Goal: Task Accomplishment & Management: Use online tool/utility

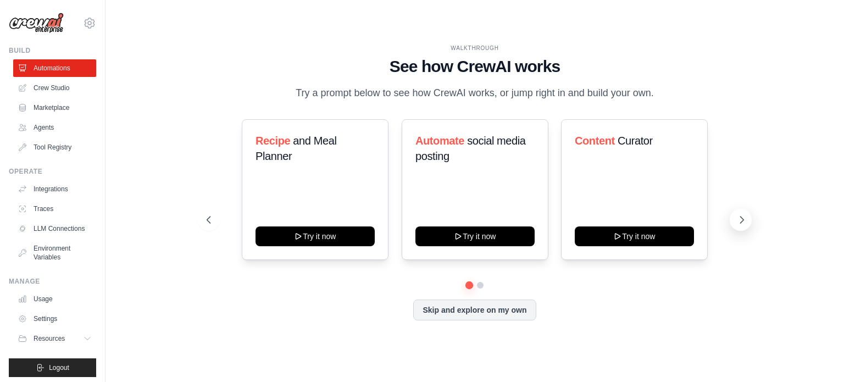
click at [743, 223] on icon at bounding box center [741, 219] width 11 height 11
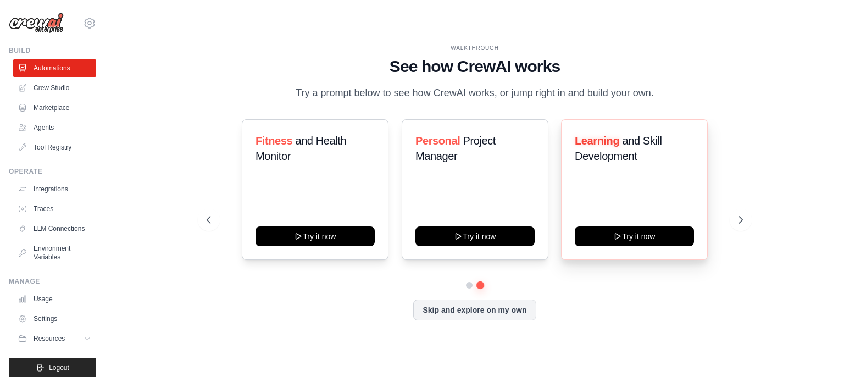
click at [641, 173] on div "Learning and Skill Development Try it now" at bounding box center [634, 189] width 147 height 141
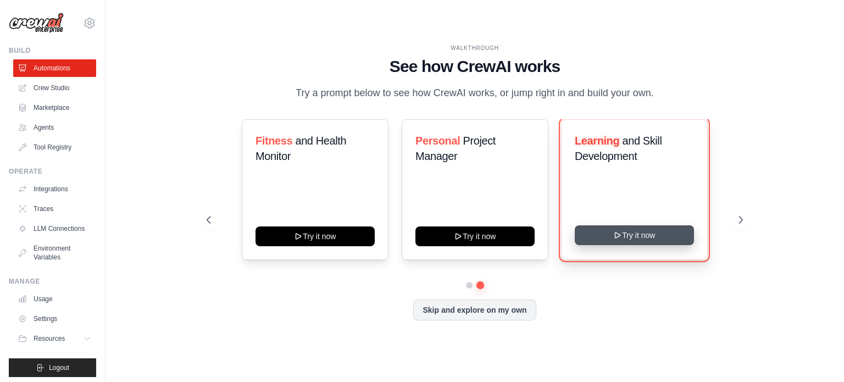
click at [632, 231] on button "Try it now" at bounding box center [634, 235] width 119 height 20
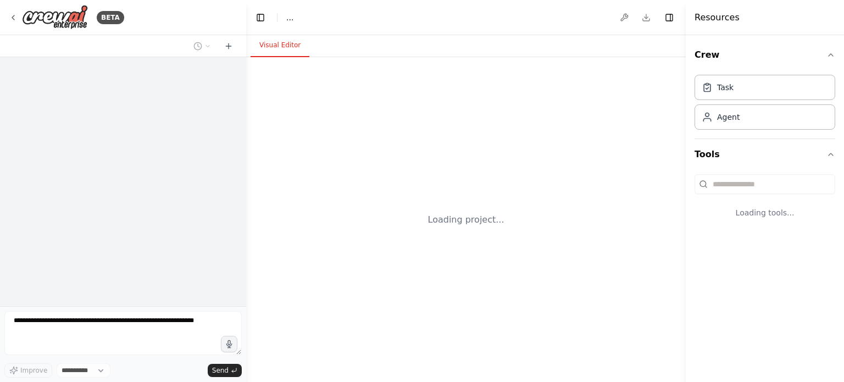
select select "****"
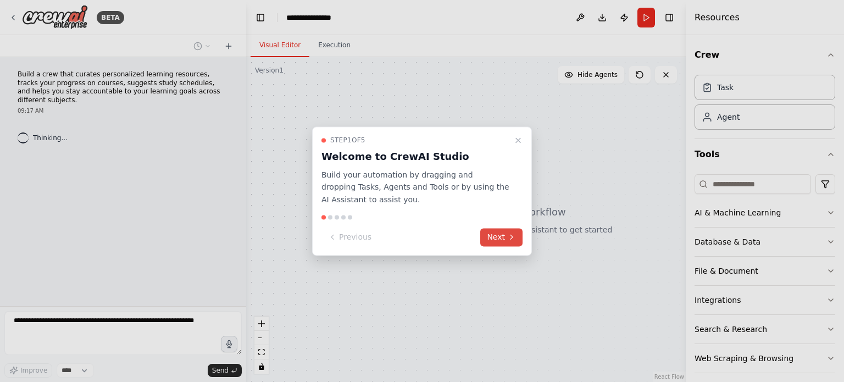
click at [505, 238] on button "Next" at bounding box center [501, 237] width 42 height 18
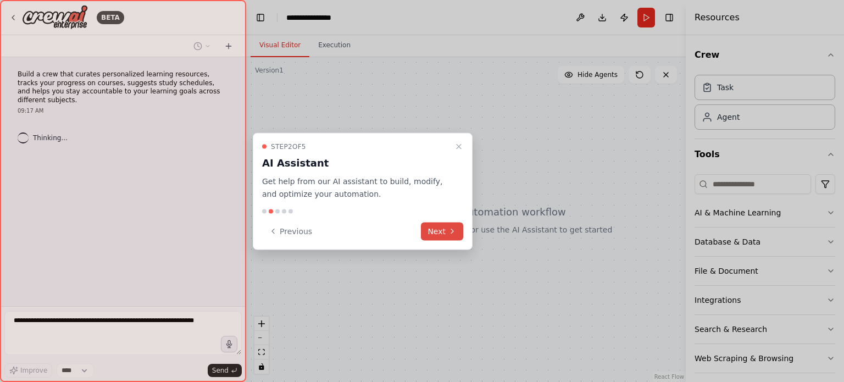
click at [505, 238] on div at bounding box center [422, 191] width 844 height 382
click at [441, 227] on button "Next" at bounding box center [442, 231] width 42 height 18
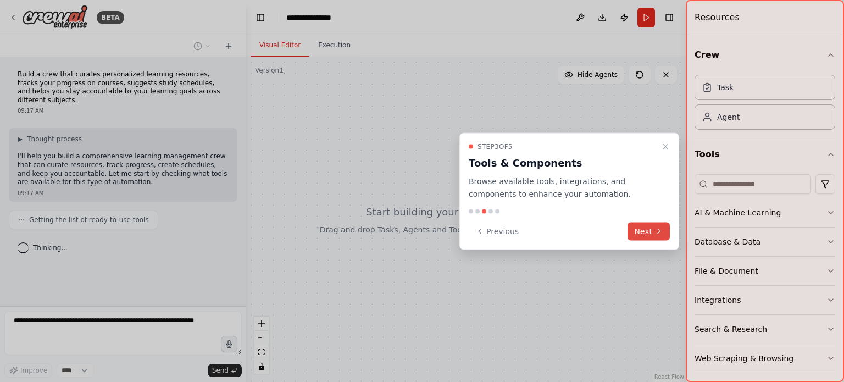
click at [643, 236] on button "Next" at bounding box center [648, 231] width 42 height 18
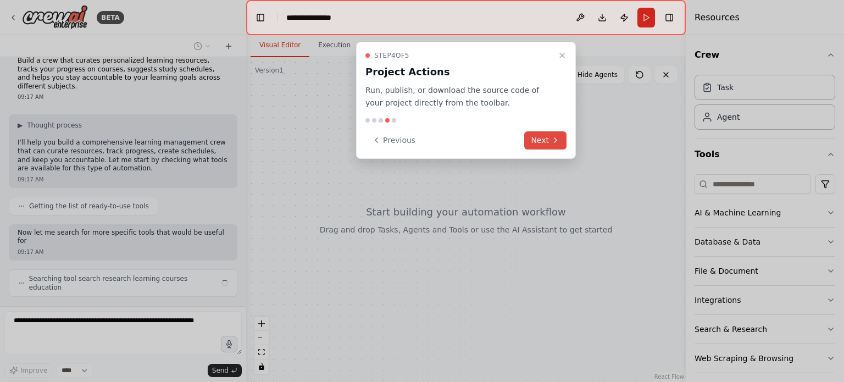
click at [550, 137] on button "Next" at bounding box center [545, 140] width 42 height 18
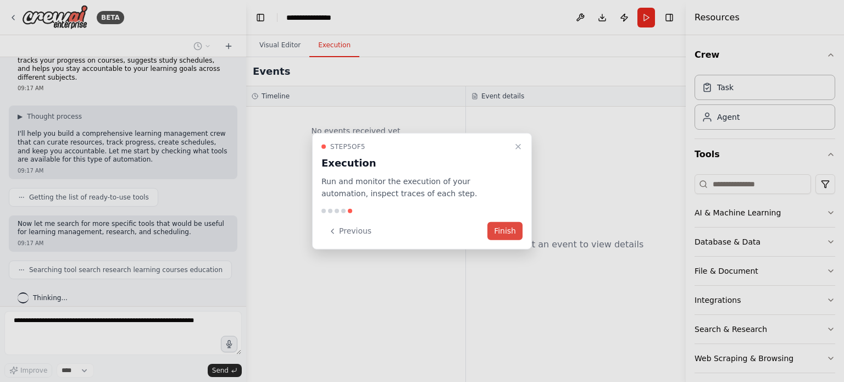
click at [499, 233] on button "Finish" at bounding box center [504, 231] width 35 height 18
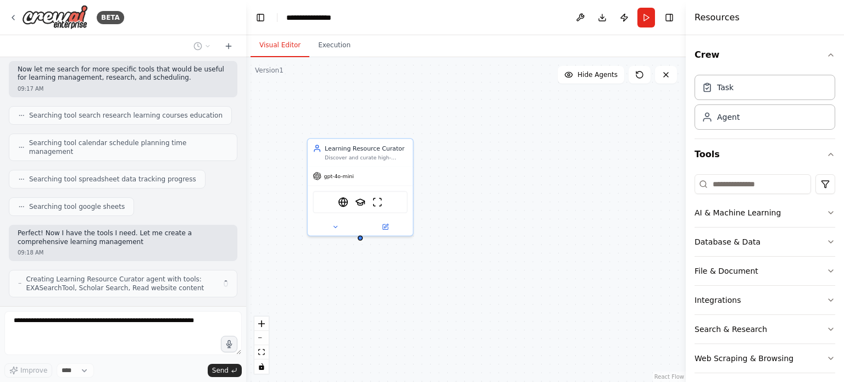
scroll to position [186, 0]
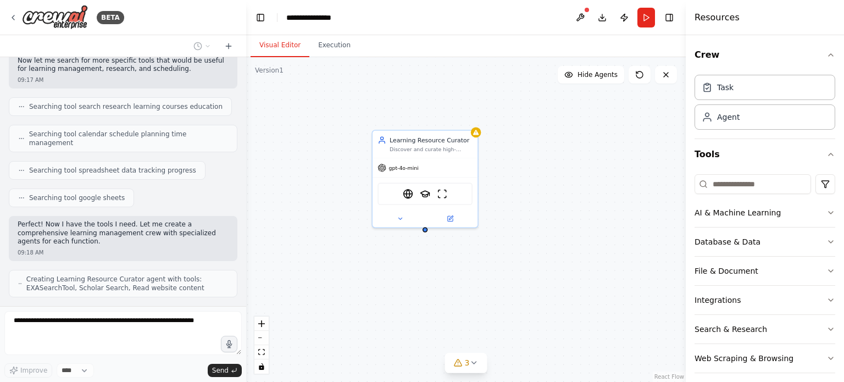
drag, startPoint x: 342, startPoint y: 292, endPoint x: 406, endPoint y: 283, distance: 65.4
click at [406, 283] on div "Learning Resource Curator Discover and curate high-quality learning resources f…" at bounding box center [465, 219] width 439 height 325
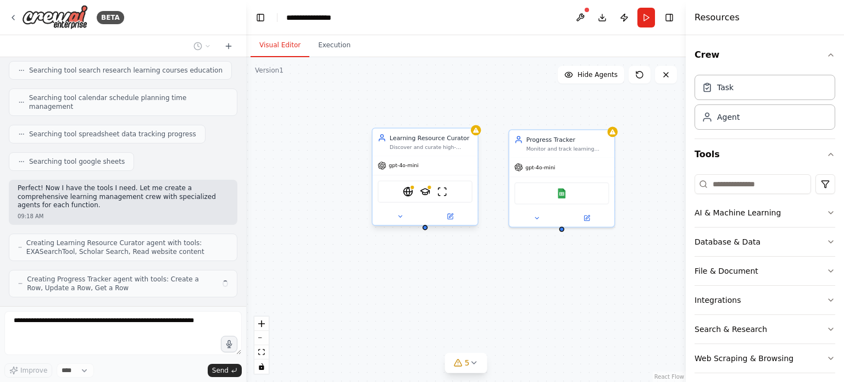
click at [393, 197] on div "EXASearchTool SerplyScholarSearchTool ScrapeWebsiteTool" at bounding box center [424, 192] width 95 height 22
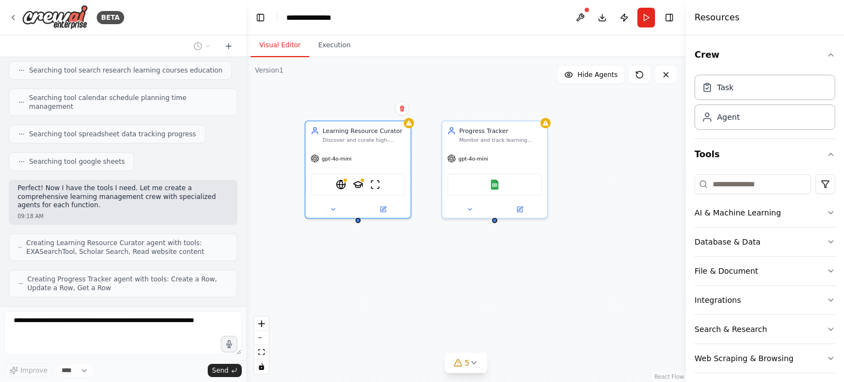
drag, startPoint x: 568, startPoint y: 292, endPoint x: 501, endPoint y: 281, distance: 68.4
click at [501, 281] on div "Learning Resource Curator Discover and curate high-quality learning resources f…" at bounding box center [465, 219] width 439 height 325
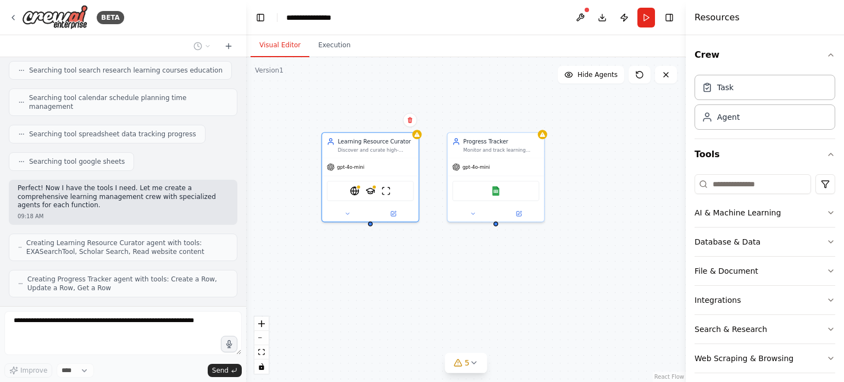
drag, startPoint x: 501, startPoint y: 281, endPoint x: 463, endPoint y: 272, distance: 39.0
click at [463, 272] on div "Learning Resource Curator Discover and curate high-quality learning resources f…" at bounding box center [465, 219] width 439 height 325
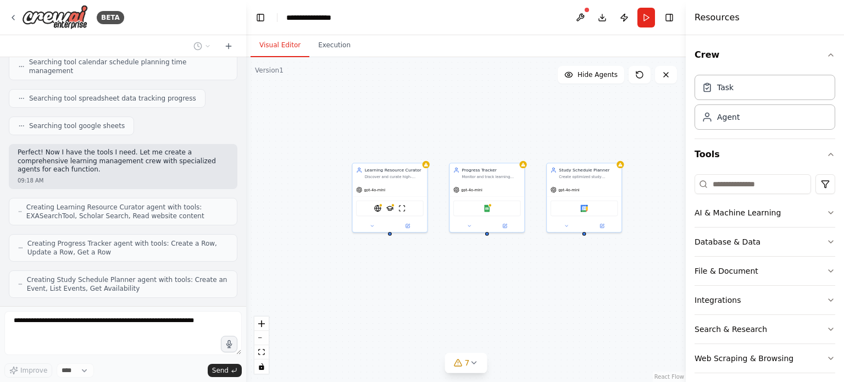
scroll to position [294, 0]
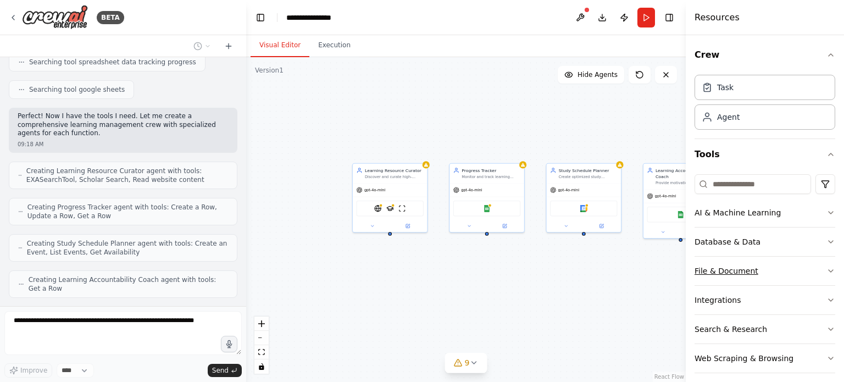
click at [796, 272] on button "File & Document" at bounding box center [764, 271] width 141 height 29
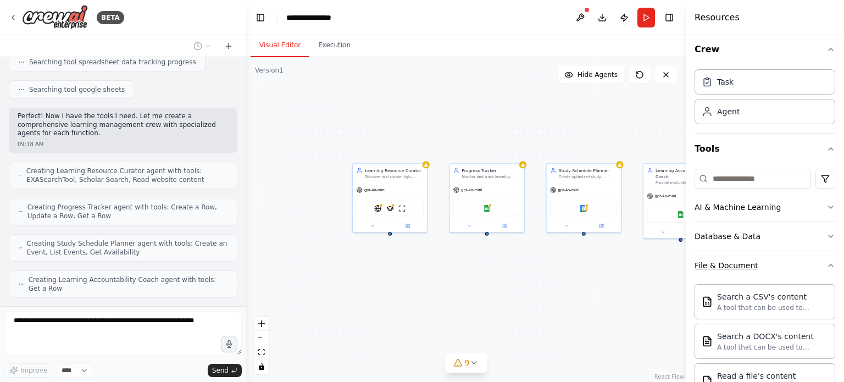
scroll to position [0, 0]
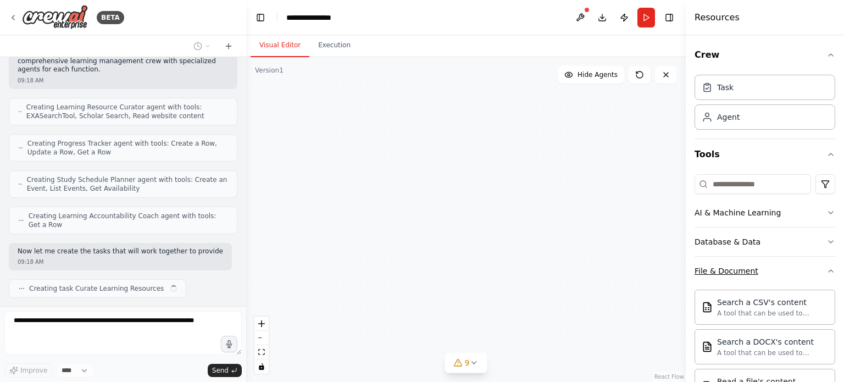
click at [815, 269] on button "File & Document" at bounding box center [764, 271] width 141 height 29
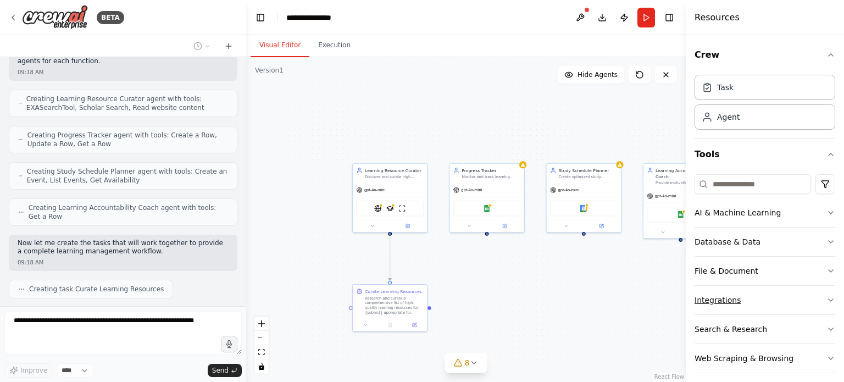
scroll to position [7, 0]
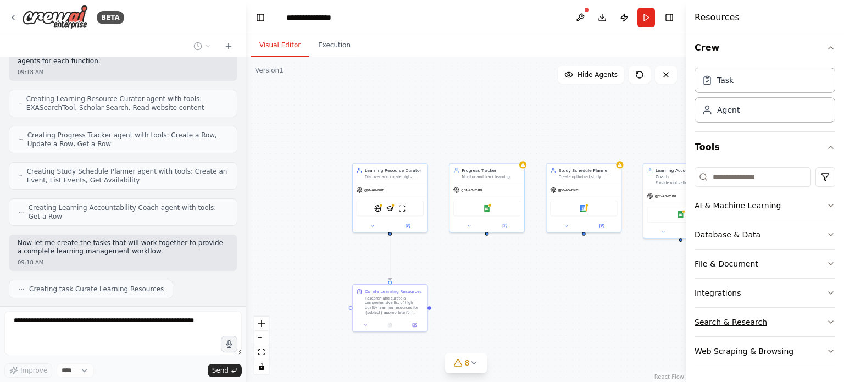
click at [805, 320] on button "Search & Research" at bounding box center [764, 322] width 141 height 29
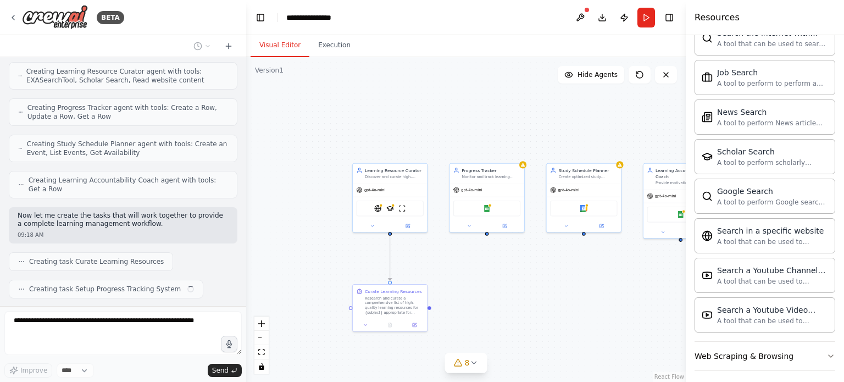
scroll to position [567, 0]
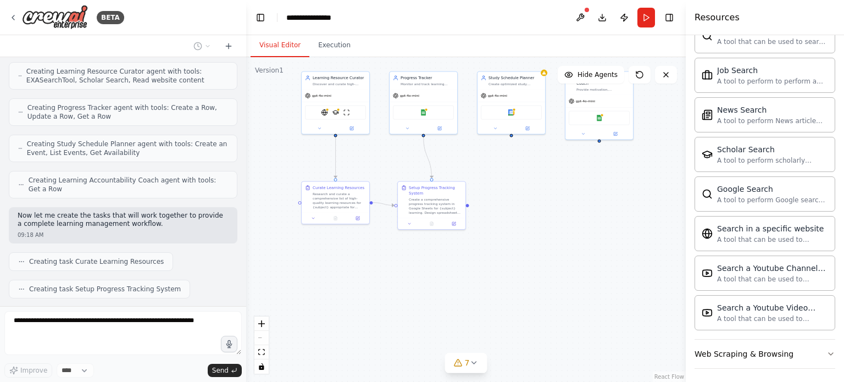
drag, startPoint x: 609, startPoint y: 299, endPoint x: 533, endPoint y: 179, distance: 142.2
click at [533, 179] on div ".deletable-edge-delete-btn { width: 20px; height: 20px; border: 0px solid #ffff…" at bounding box center [465, 219] width 439 height 325
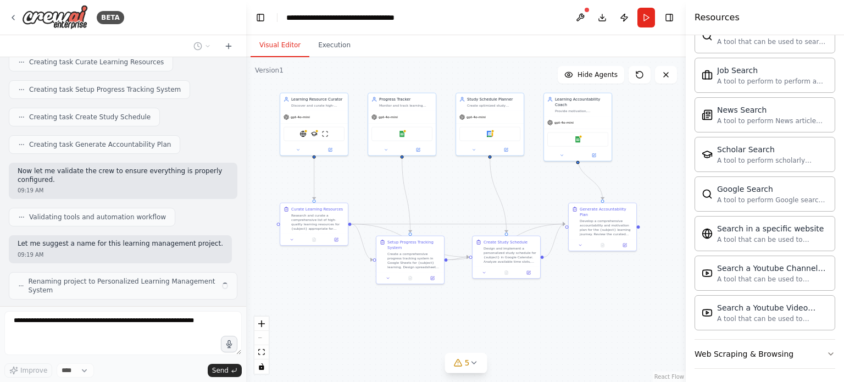
scroll to position [584, 0]
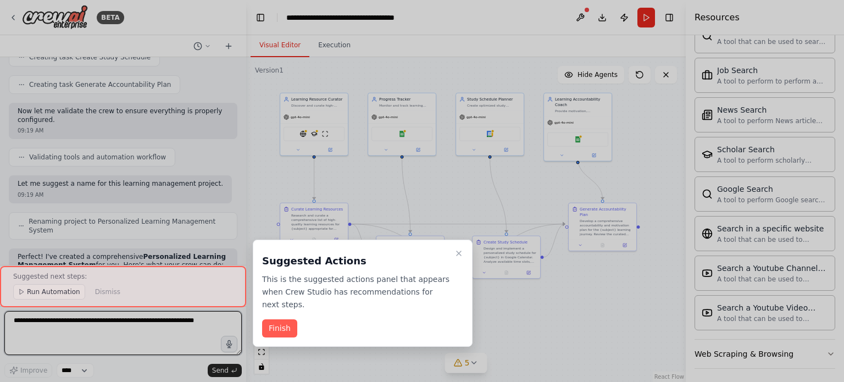
drag, startPoint x: 523, startPoint y: 273, endPoint x: 503, endPoint y: 310, distance: 42.5
click at [503, 310] on div "BETA Build a crew that curates personalized learning resources, tracks your pro…" at bounding box center [422, 191] width 844 height 382
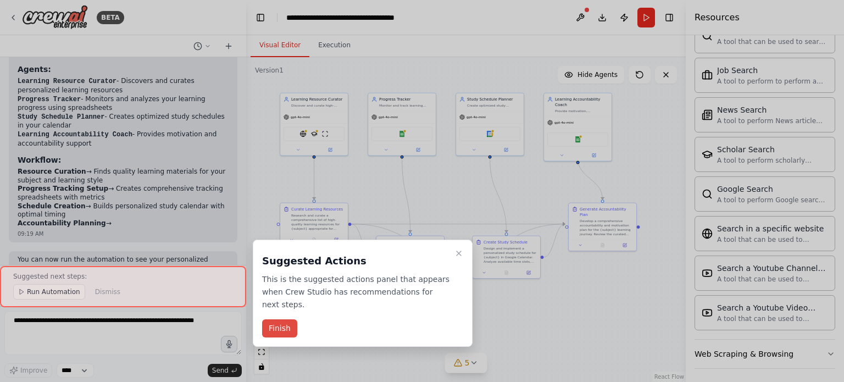
click at [282, 319] on button "Finish" at bounding box center [279, 328] width 35 height 18
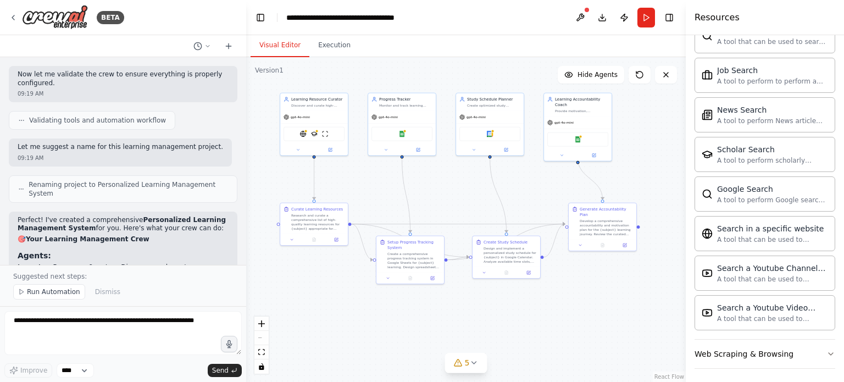
scroll to position [1040, 0]
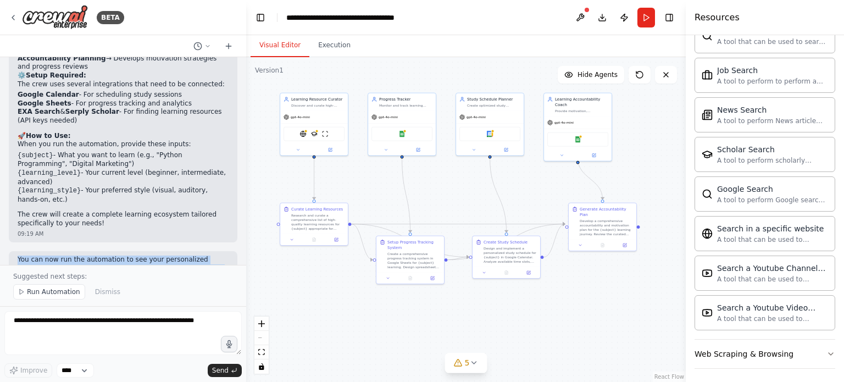
drag, startPoint x: 16, startPoint y: 223, endPoint x: 222, endPoint y: 236, distance: 206.4
click at [222, 251] on div "You can now run the automation to see your personalized learning management sys…" at bounding box center [123, 277] width 228 height 53
click at [322, 133] on img at bounding box center [325, 133] width 7 height 7
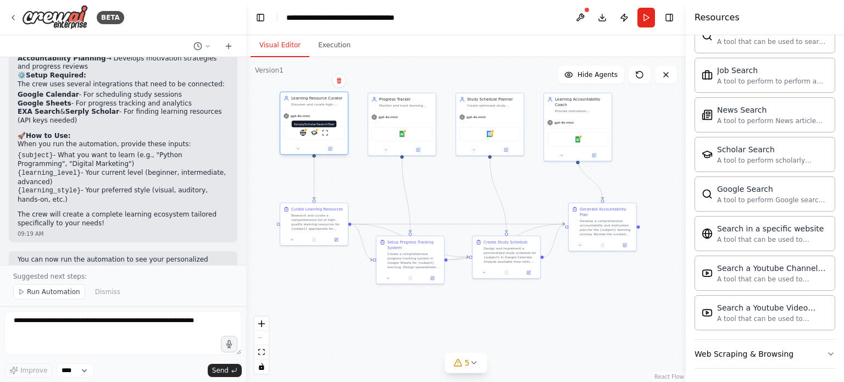
click at [314, 133] on img at bounding box center [314, 133] width 7 height 7
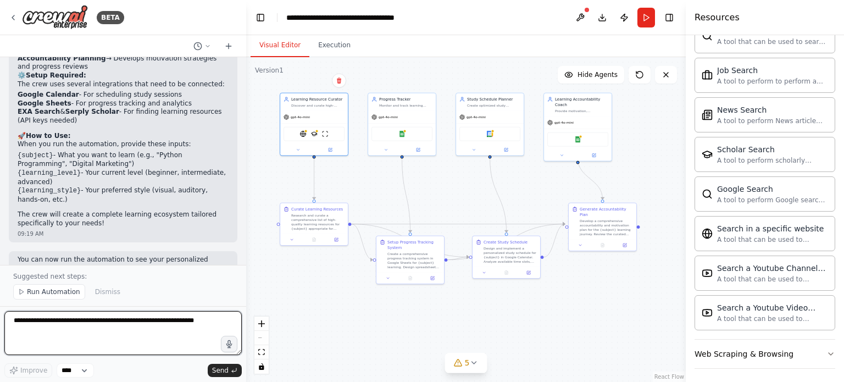
click at [40, 325] on textarea at bounding box center [122, 333] width 237 height 44
type textarea "**********"
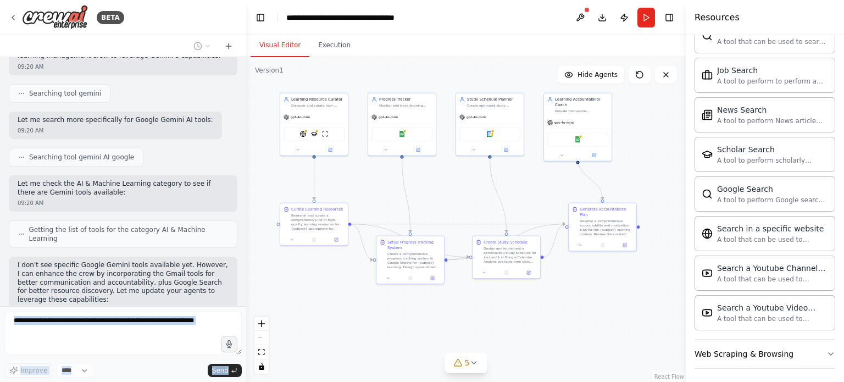
scroll to position [1428, 0]
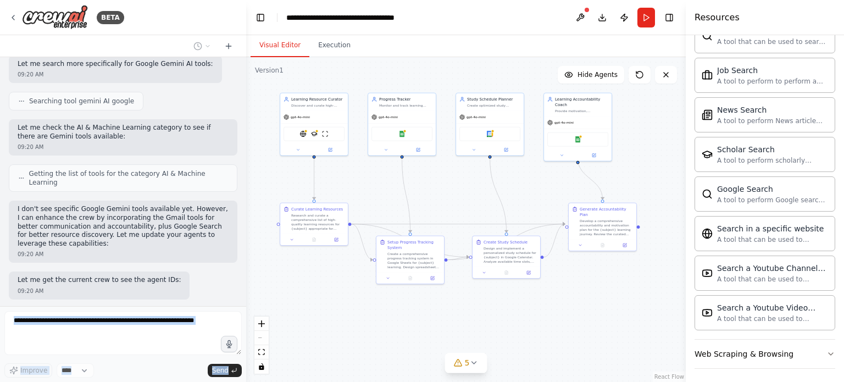
drag, startPoint x: 62, startPoint y: 289, endPoint x: 0, endPoint y: 260, distance: 68.1
click at [0, 260] on div "BETA Build a crew that curates personalized learning resources, tracks your pro…" at bounding box center [123, 191] width 246 height 382
click at [202, 308] on div "Getting the state of the automation" at bounding box center [123, 317] width 228 height 19
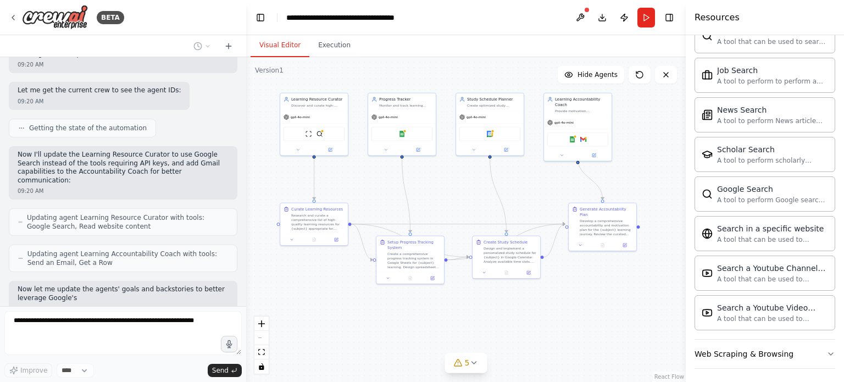
scroll to position [1626, 0]
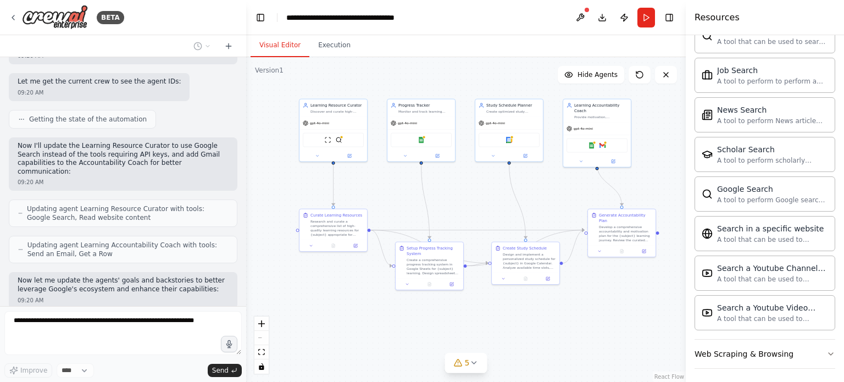
drag, startPoint x: 433, startPoint y: 189, endPoint x: 452, endPoint y: 195, distance: 20.2
click at [452, 195] on div ".deletable-edge-delete-btn { width: 20px; height: 20px; border: 0px solid #ffff…" at bounding box center [465, 219] width 439 height 325
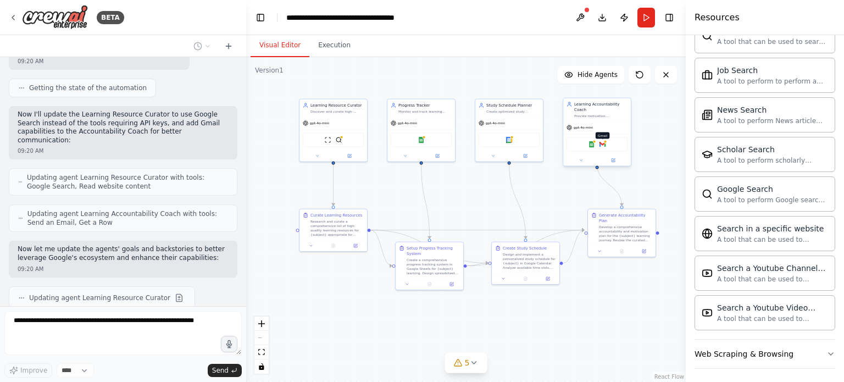
click at [601, 141] on img at bounding box center [602, 144] width 7 height 7
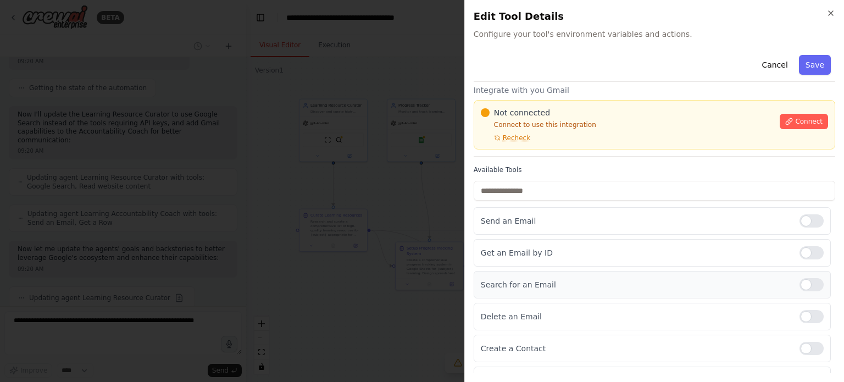
scroll to position [0, 0]
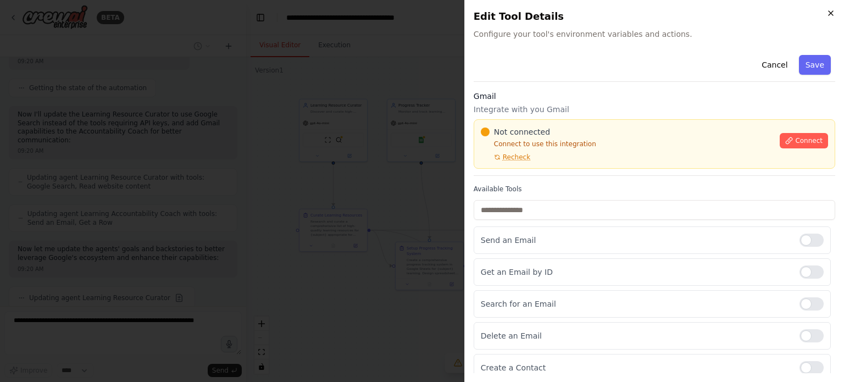
click at [833, 14] on icon "button" at bounding box center [830, 13] width 9 height 9
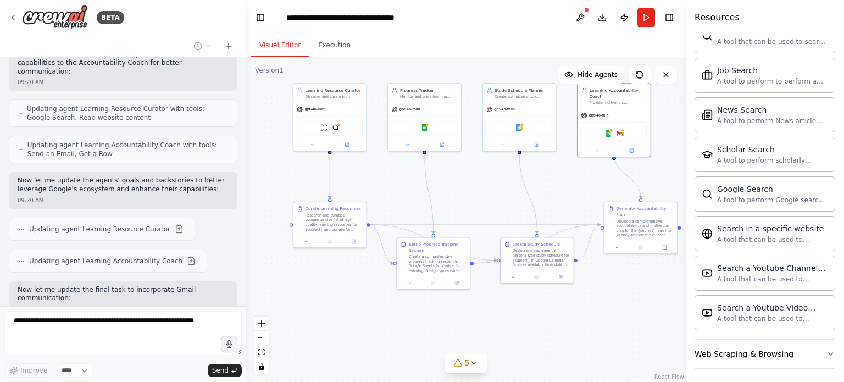
scroll to position [1734, 0]
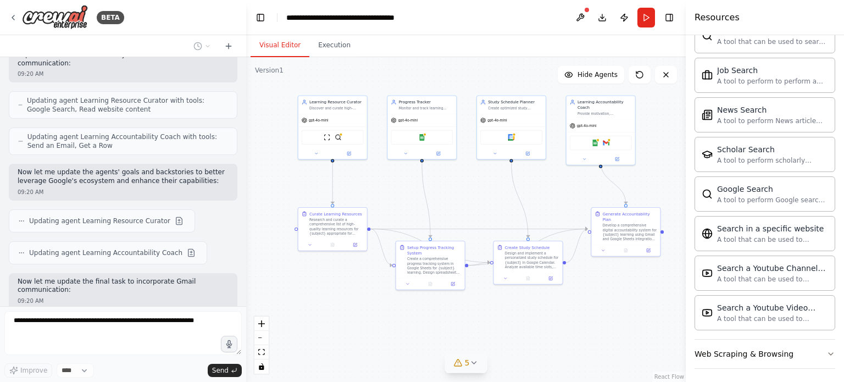
click at [470, 363] on icon at bounding box center [473, 362] width 9 height 9
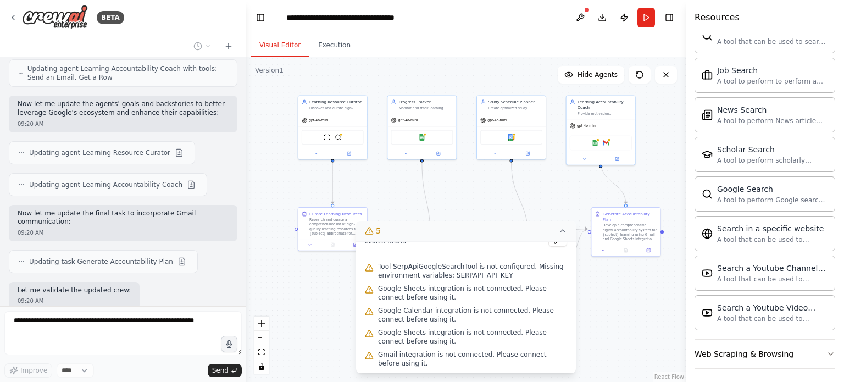
scroll to position [0, 0]
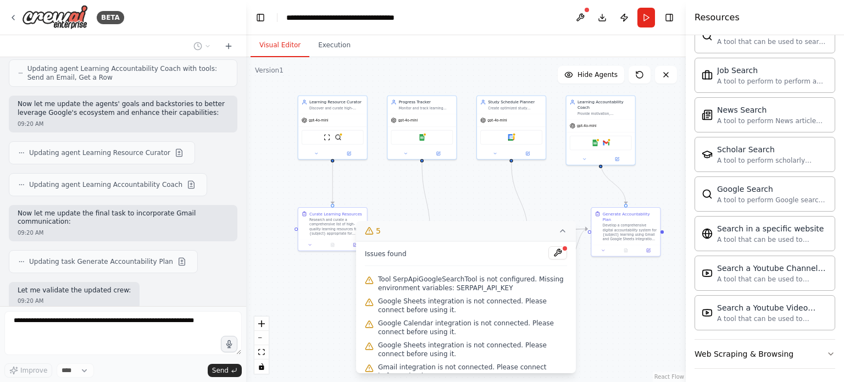
click at [565, 230] on icon at bounding box center [562, 230] width 9 height 9
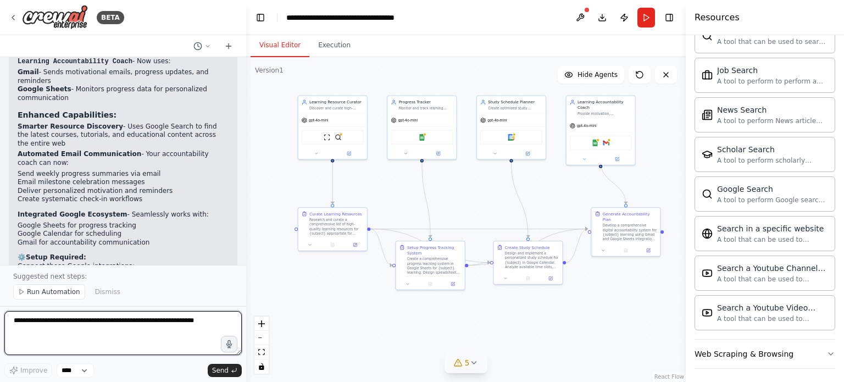
scroll to position [2204, 0]
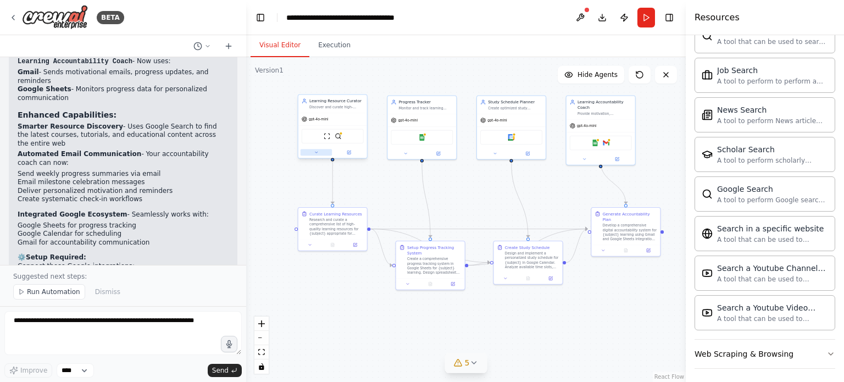
click at [316, 154] on button at bounding box center [315, 152] width 31 height 7
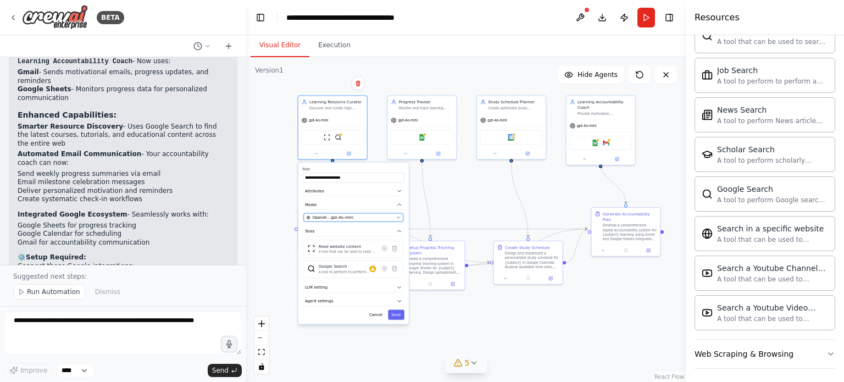
click at [358, 215] on div "OpenAI - gpt-4o-mini" at bounding box center [350, 217] width 88 height 5
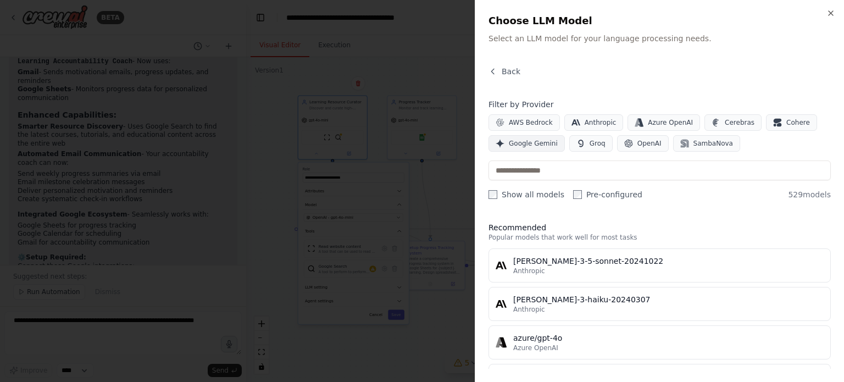
click at [522, 142] on span "Google Gemini" at bounding box center [533, 143] width 49 height 9
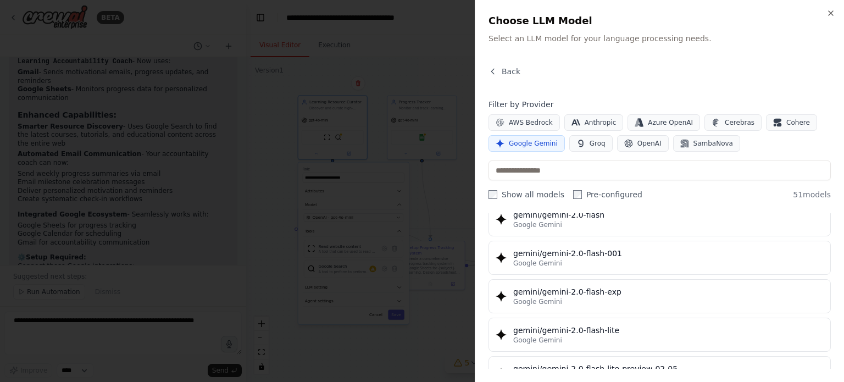
scroll to position [586, 0]
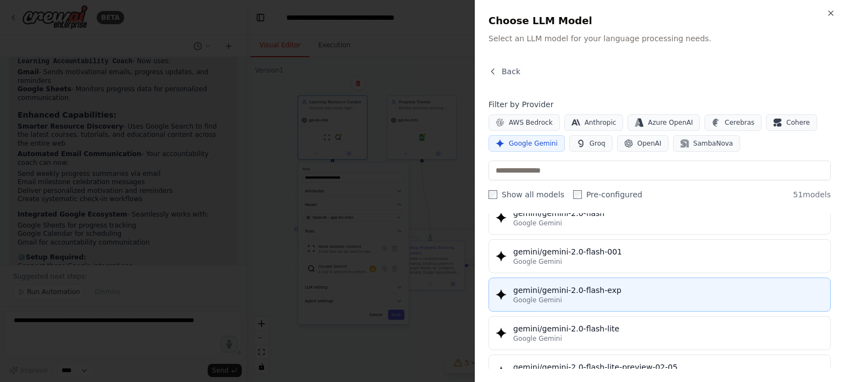
click at [587, 296] on div "Google Gemini" at bounding box center [668, 300] width 310 height 9
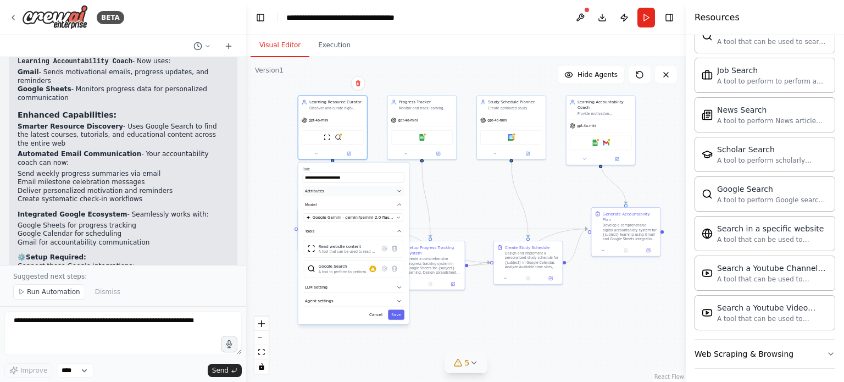
click at [400, 191] on icon "button" at bounding box center [399, 190] width 5 height 5
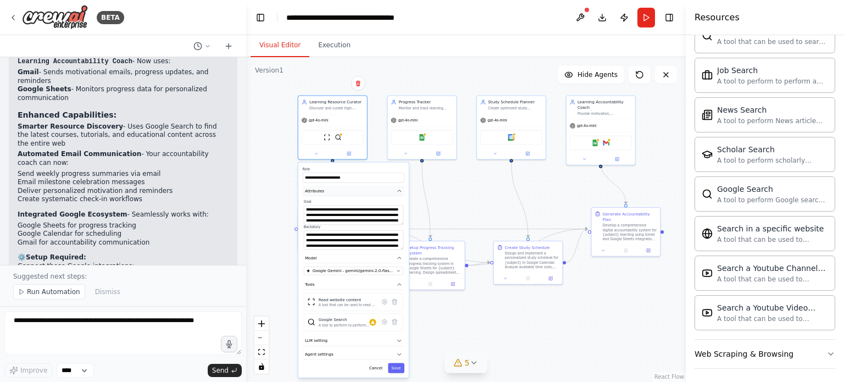
click at [400, 191] on icon "button" at bounding box center [399, 190] width 5 height 5
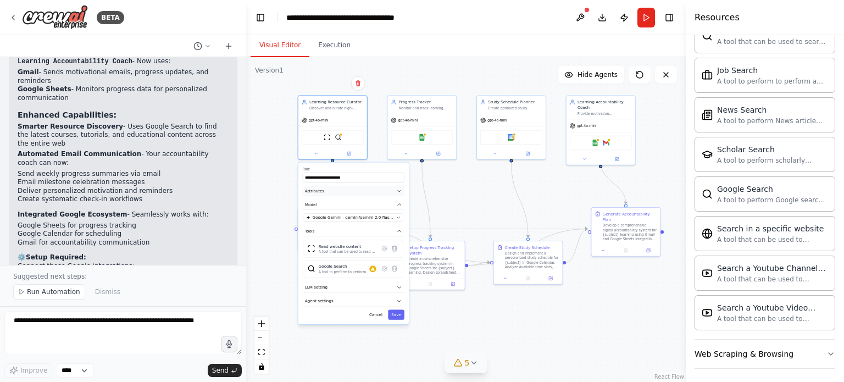
click at [400, 191] on icon "button" at bounding box center [399, 190] width 5 height 5
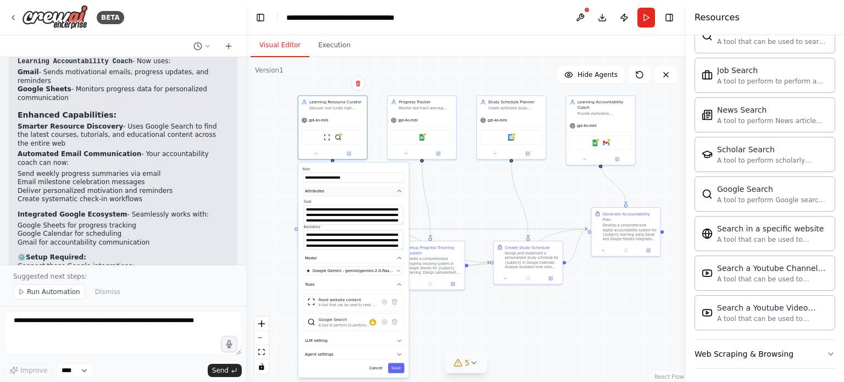
click at [400, 191] on icon "button" at bounding box center [399, 190] width 5 height 5
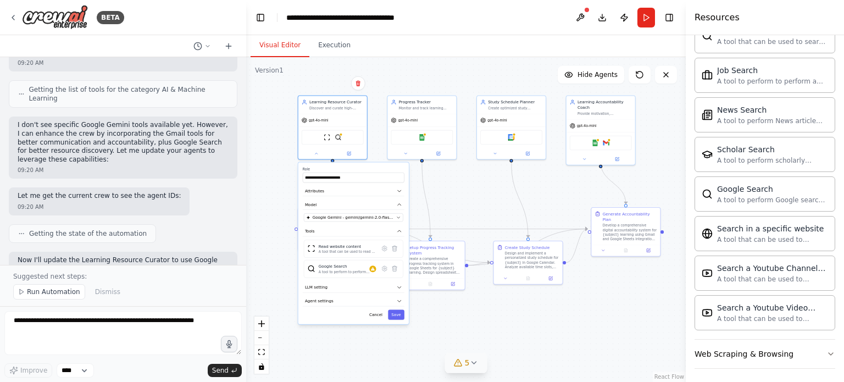
scroll to position [1509, 0]
click at [20, 232] on icon at bounding box center [21, 235] width 7 height 7
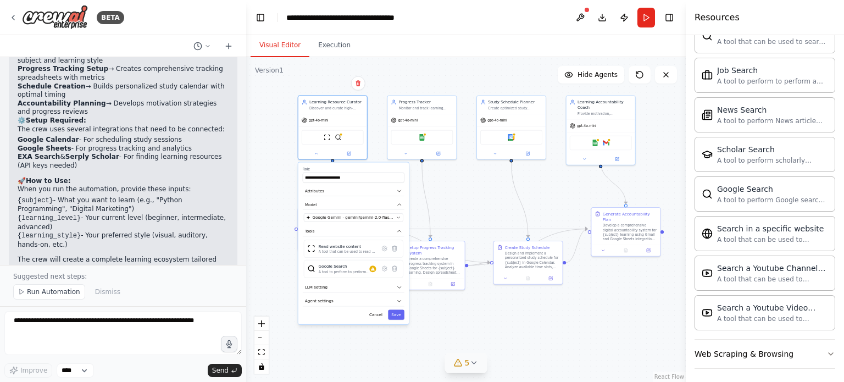
scroll to position [994, 0]
click at [203, 48] on button at bounding box center [202, 46] width 26 height 13
click at [466, 207] on div ".deletable-edge-delete-btn { width: 20px; height: 20px; border: 0px solid #ffff…" at bounding box center [465, 219] width 439 height 325
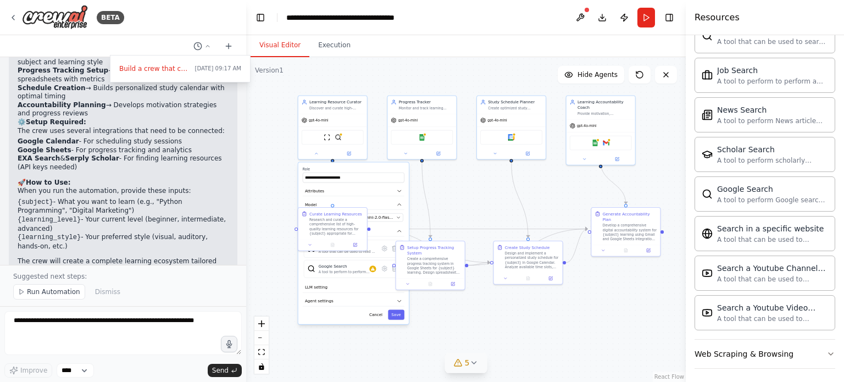
click at [229, 43] on div at bounding box center [123, 191] width 246 height 382
click at [229, 43] on icon at bounding box center [228, 46] width 9 height 9
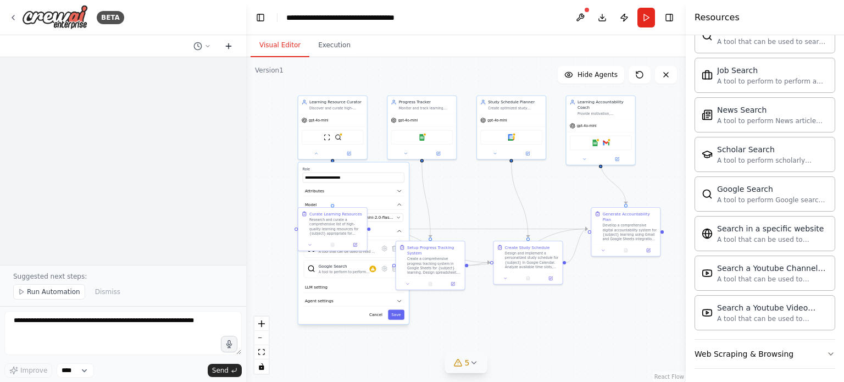
click at [229, 43] on icon at bounding box center [228, 46] width 9 height 9
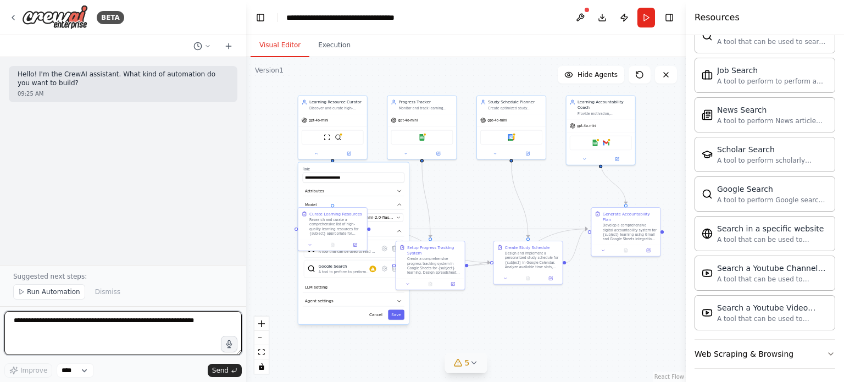
click at [73, 329] on textarea at bounding box center [122, 333] width 237 height 44
paste textarea "**********"
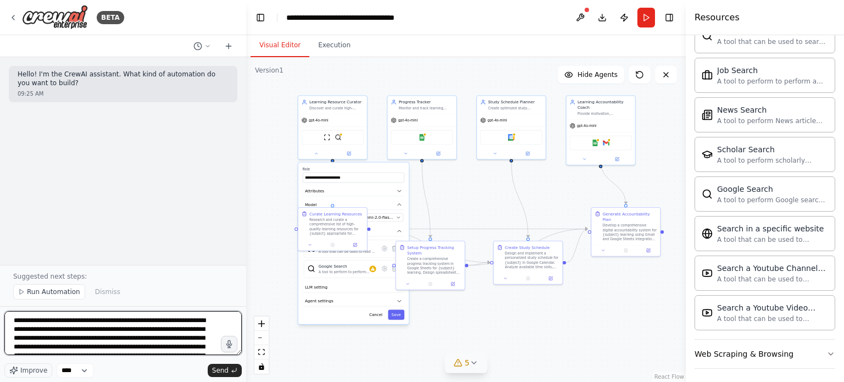
scroll to position [603, 0]
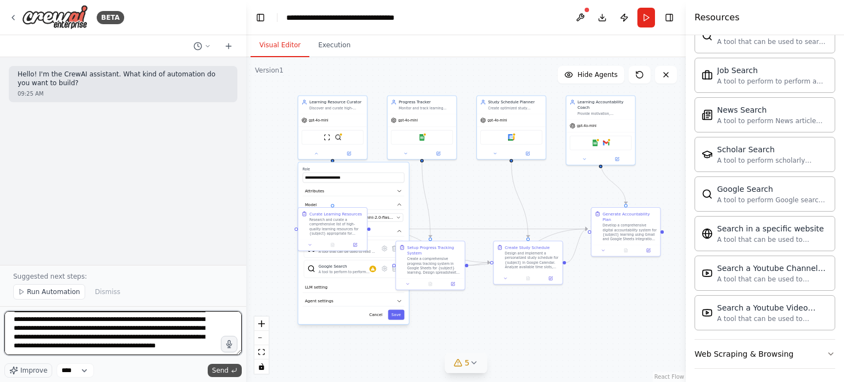
type textarea "**********"
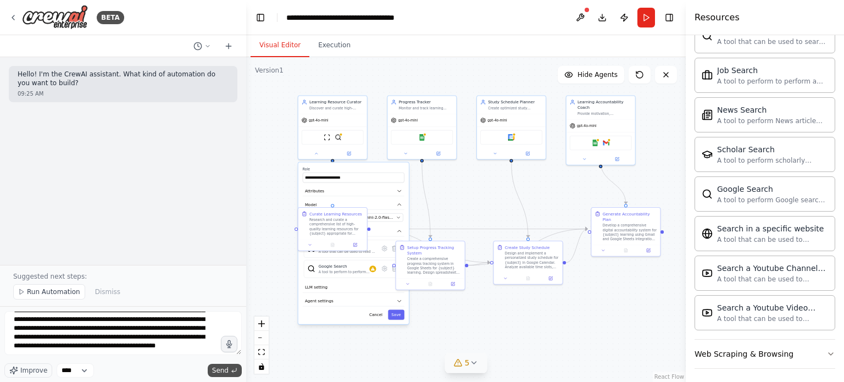
click at [232, 371] on polyline "submit" at bounding box center [233, 371] width 2 height 3
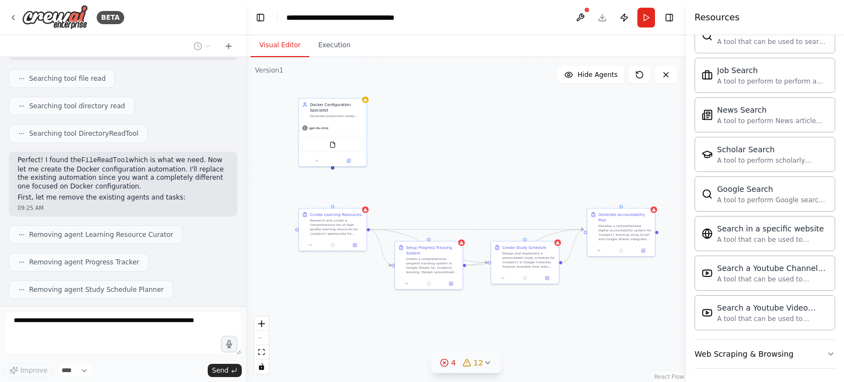
scroll to position [943, 0]
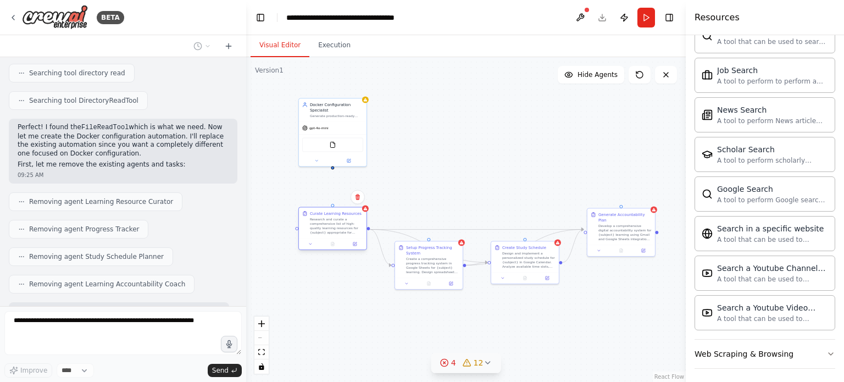
drag, startPoint x: 354, startPoint y: 218, endPoint x: 343, endPoint y: 232, distance: 18.0
click at [343, 232] on div "Research and curate a comprehensive list of high-quality learning resources for…" at bounding box center [336, 226] width 53 height 18
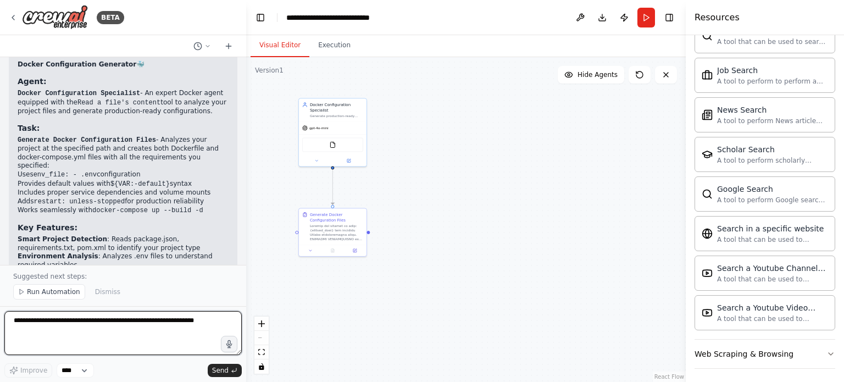
scroll to position [2050, 0]
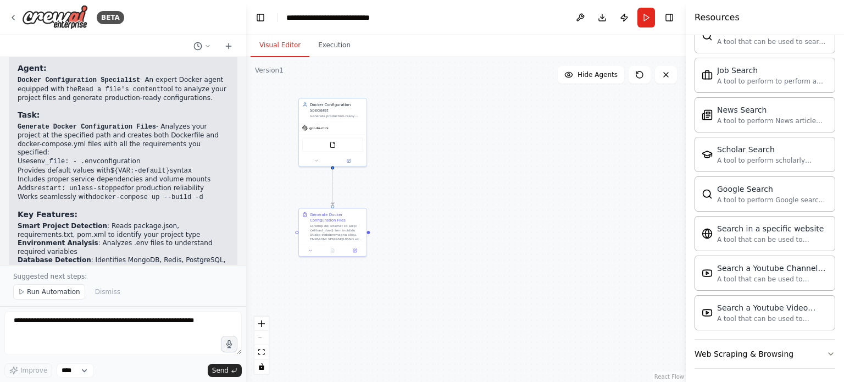
drag, startPoint x: 23, startPoint y: 206, endPoint x: 82, endPoint y: 208, distance: 58.8
click at [82, 314] on p "The automation is ready to use with the project_path input variable. When you r…" at bounding box center [123, 331] width 211 height 35
drag, startPoint x: 82, startPoint y: 208, endPoint x: 93, endPoint y: 208, distance: 11.5
click at [93, 314] on p "The automation is ready to use with the project_path input variable. When you r…" at bounding box center [123, 331] width 211 height 35
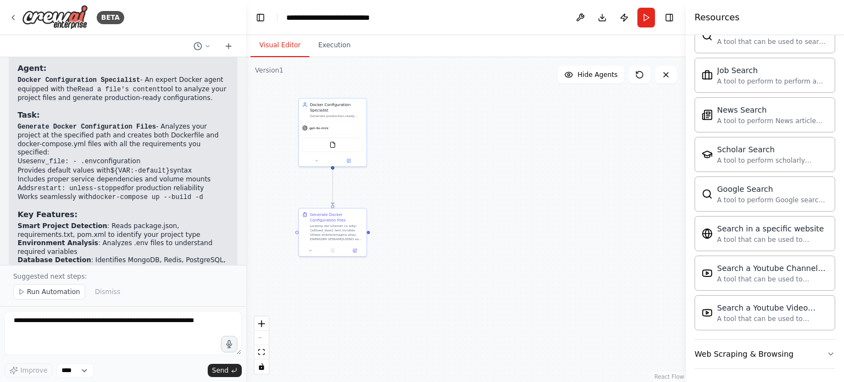
click at [93, 314] on p "The automation is ready to use with the project_path input variable. When you r…" at bounding box center [123, 331] width 211 height 35
drag, startPoint x: 93, startPoint y: 208, endPoint x: 160, endPoint y: 219, distance: 67.5
click at [160, 314] on p "The automation is ready to use with the project_path input variable. When you r…" at bounding box center [123, 331] width 211 height 35
click at [160, 332] on code "C:\GMplay_complete\backend\GM_Player_Quiz" at bounding box center [112, 336] width 162 height 8
drag, startPoint x: 92, startPoint y: 228, endPoint x: 165, endPoint y: 224, distance: 72.6
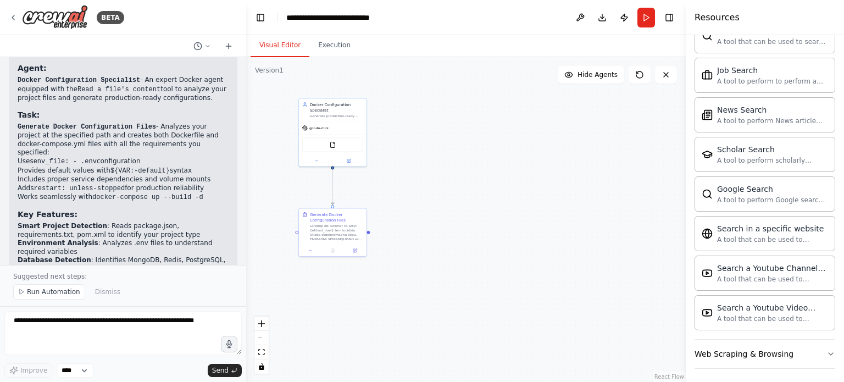
click at [165, 314] on p "The automation is ready to use with the project_path input variable. When you r…" at bounding box center [123, 331] width 211 height 35
click at [332, 226] on div at bounding box center [336, 231] width 53 height 18
click at [359, 250] on button at bounding box center [354, 249] width 19 height 7
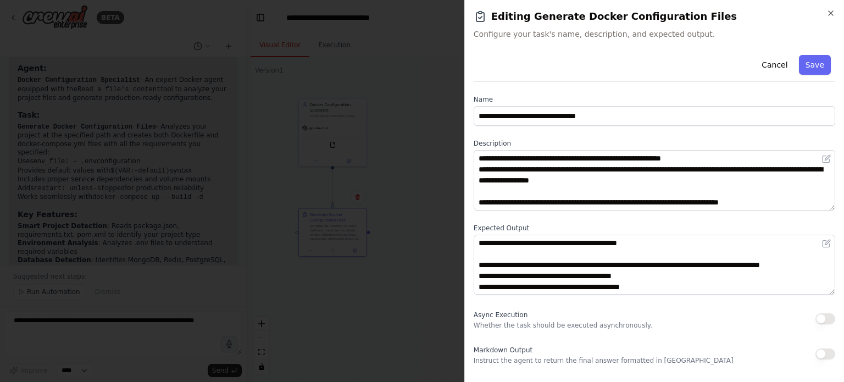
scroll to position [187, 0]
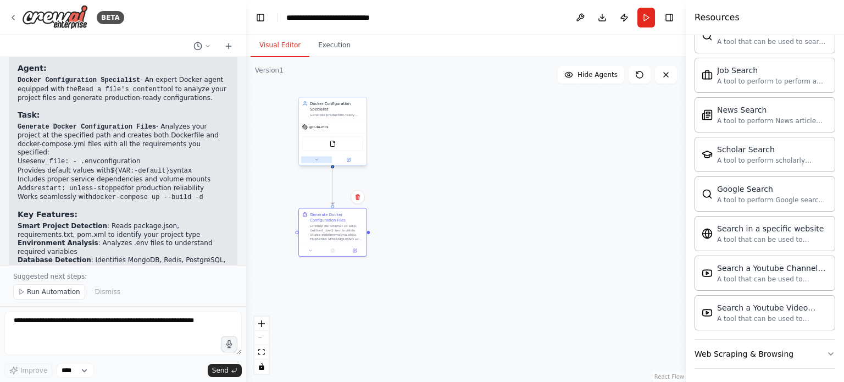
click at [314, 161] on button at bounding box center [316, 159] width 31 height 7
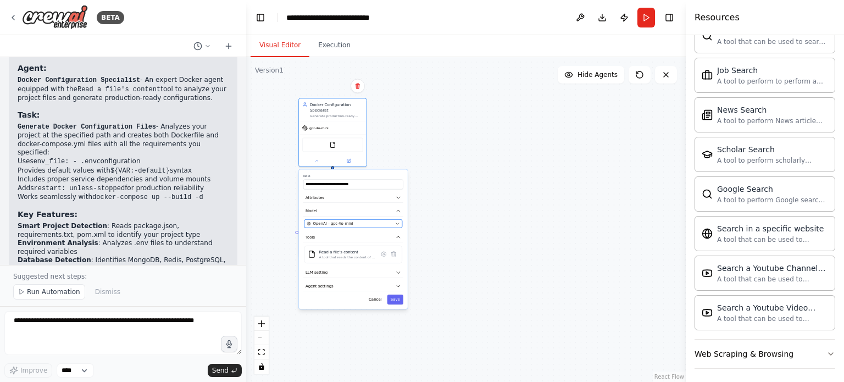
click at [337, 222] on span "OpenAI - gpt-4o-mini" at bounding box center [333, 223] width 40 height 5
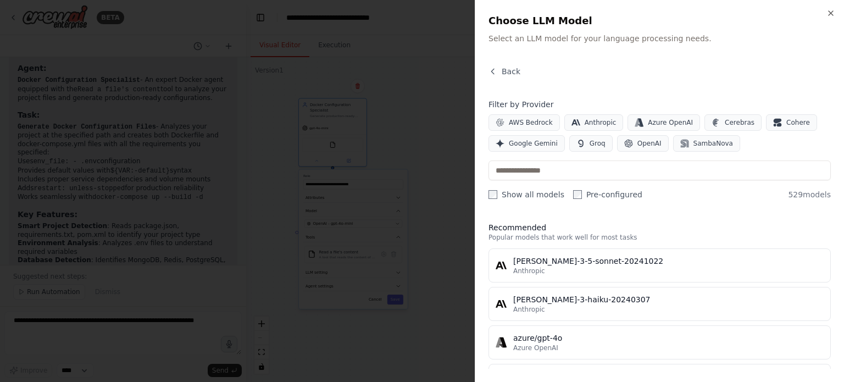
click at [428, 190] on div at bounding box center [422, 191] width 844 height 382
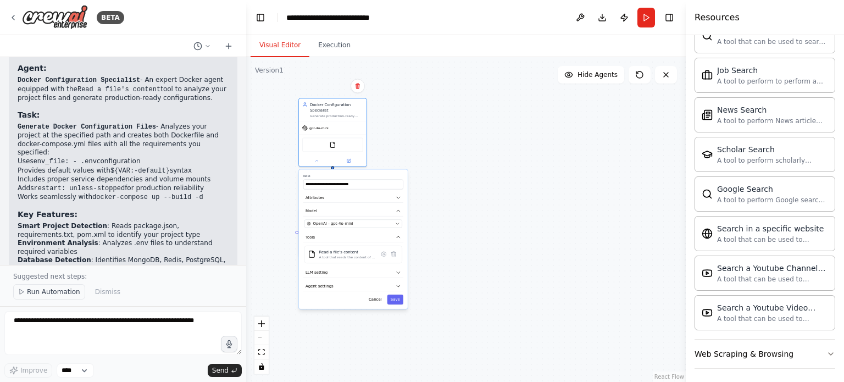
click at [45, 297] on button "Run Automation" at bounding box center [49, 291] width 72 height 15
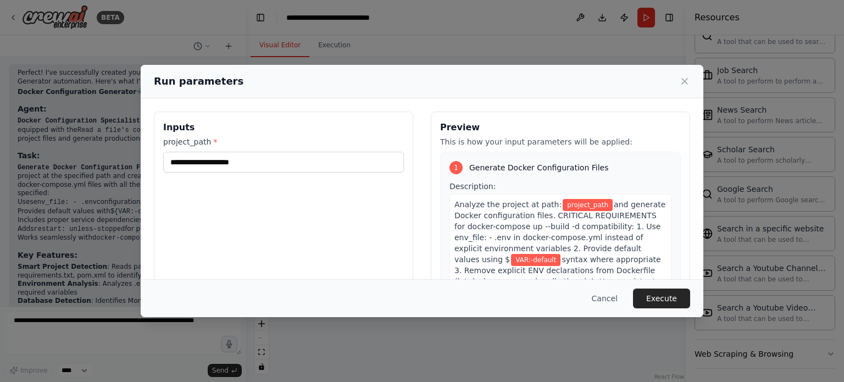
click at [235, 150] on div "project_path *" at bounding box center [283, 154] width 241 height 36
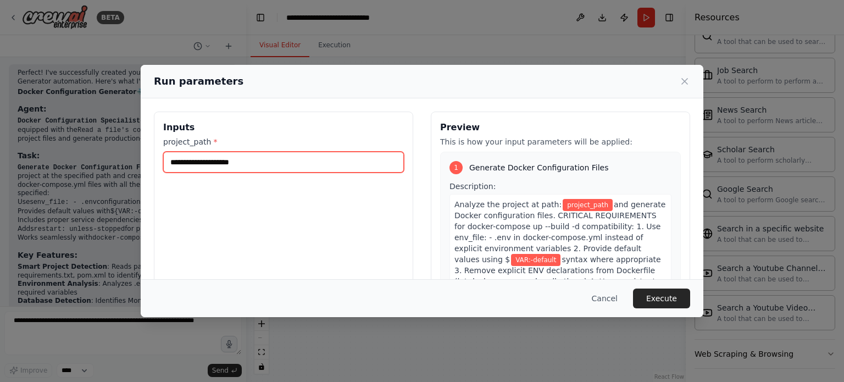
click at [235, 169] on input "project_path *" at bounding box center [283, 162] width 241 height 21
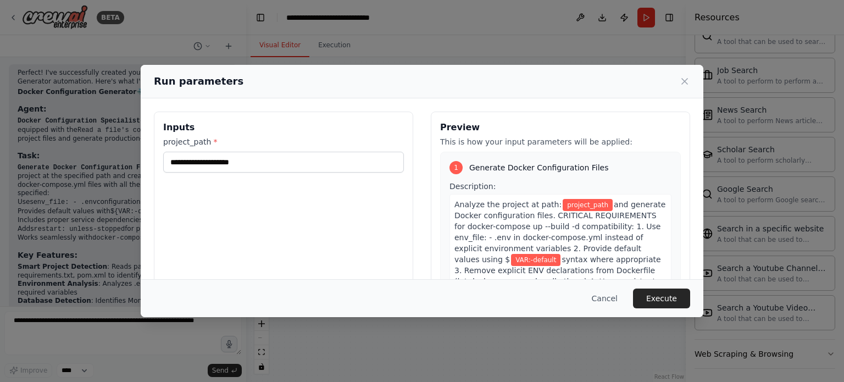
click at [93, 261] on div "Run parameters Inputs project_path * Preview This is how your input parameters …" at bounding box center [422, 191] width 844 height 382
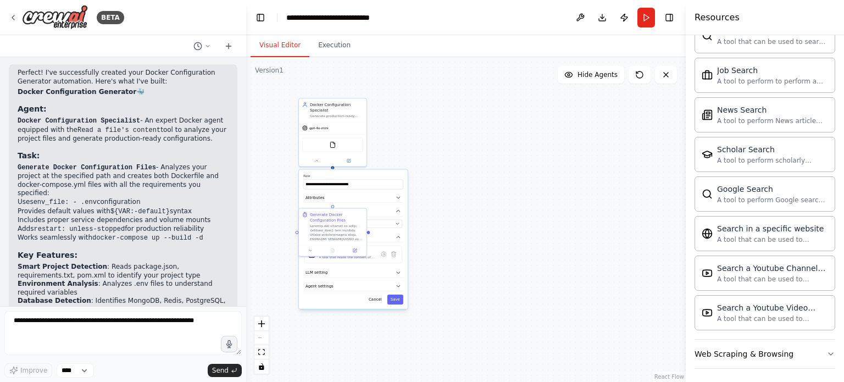
drag, startPoint x: 16, startPoint y: 261, endPoint x: 164, endPoint y: 263, distance: 147.8
click at [164, 263] on div "Perfect! I've successfully created your Docker Configuration Generator automati…" at bounding box center [123, 244] width 228 height 360
click at [497, 203] on div ".deletable-edge-delete-btn { width: 20px; height: 20px; border: 0px solid #ffff…" at bounding box center [465, 219] width 439 height 325
click at [398, 300] on button "Save" at bounding box center [395, 299] width 16 height 10
click at [645, 17] on button "Run" at bounding box center [646, 18] width 18 height 20
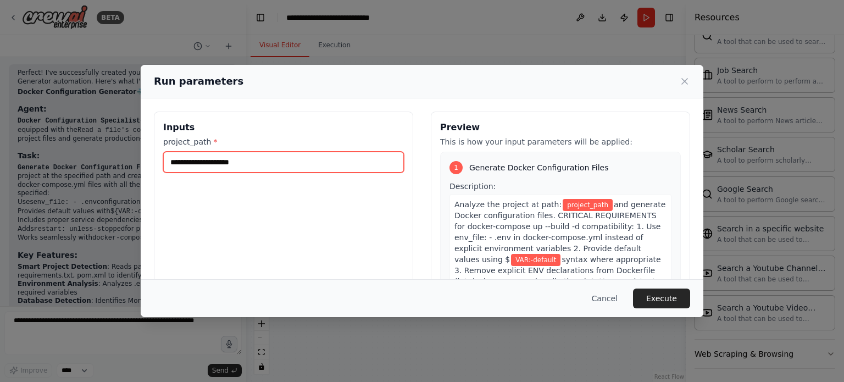
click at [307, 161] on input "project_path *" at bounding box center [283, 162] width 241 height 21
paste input "**********"
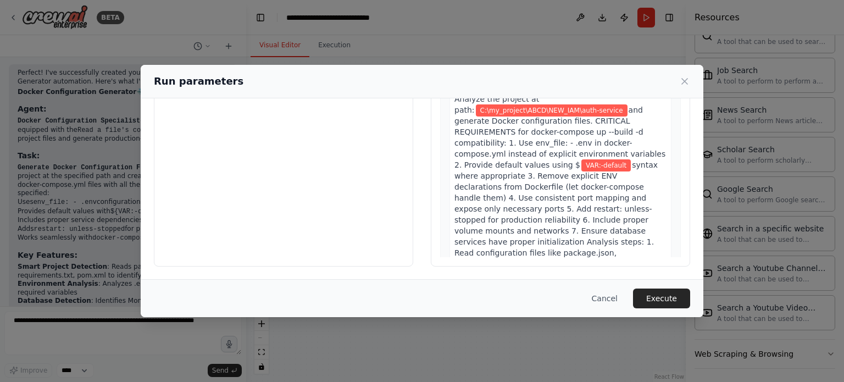
scroll to position [319, 0]
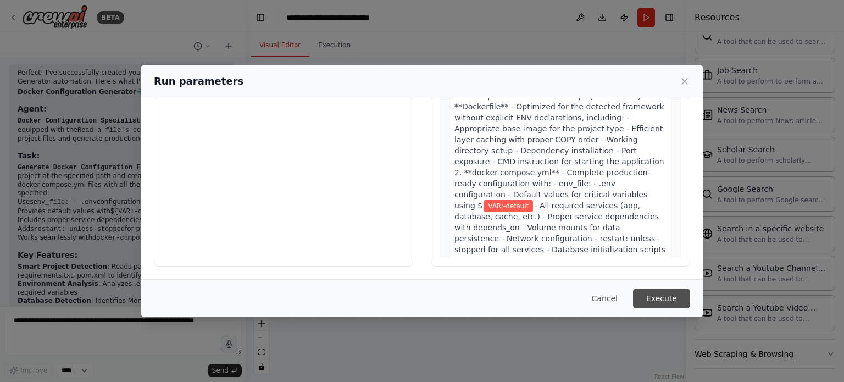
type input "**********"
click at [668, 296] on button "Execute" at bounding box center [661, 298] width 57 height 20
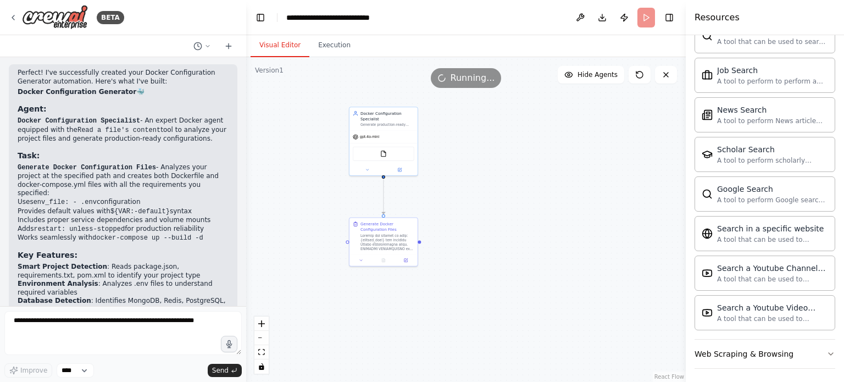
drag, startPoint x: 429, startPoint y: 212, endPoint x: 481, endPoint y: 222, distance: 52.6
click at [481, 222] on div ".deletable-edge-delete-btn { width: 20px; height: 20px; border: 0px solid #ffff…" at bounding box center [465, 219] width 439 height 325
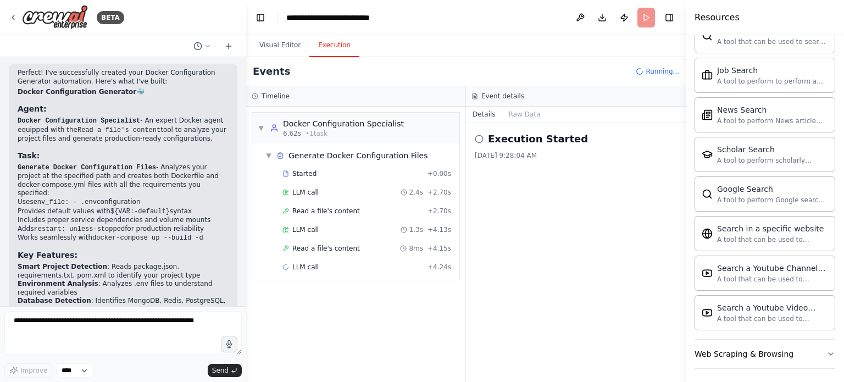
click at [321, 43] on button "Execution" at bounding box center [334, 45] width 50 height 23
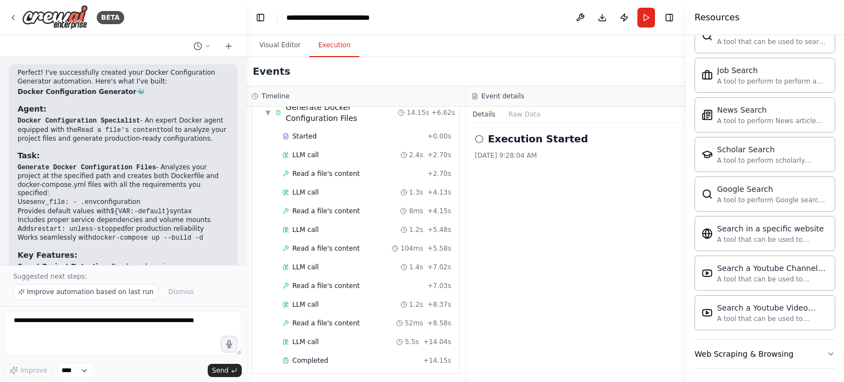
scroll to position [2050, 0]
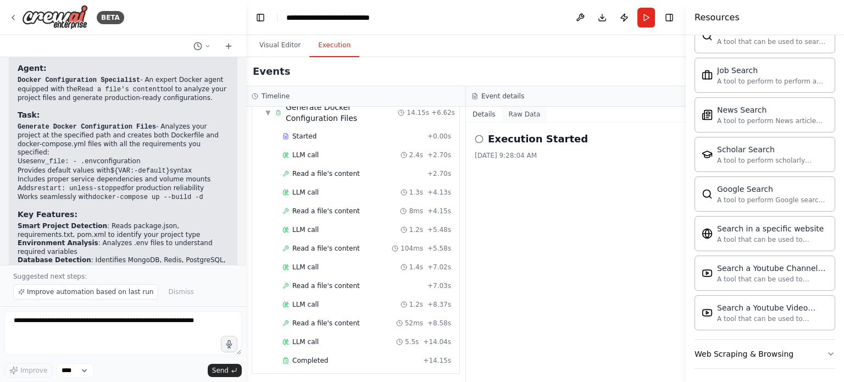
click at [516, 108] on button "Raw Data" at bounding box center [524, 114] width 45 height 15
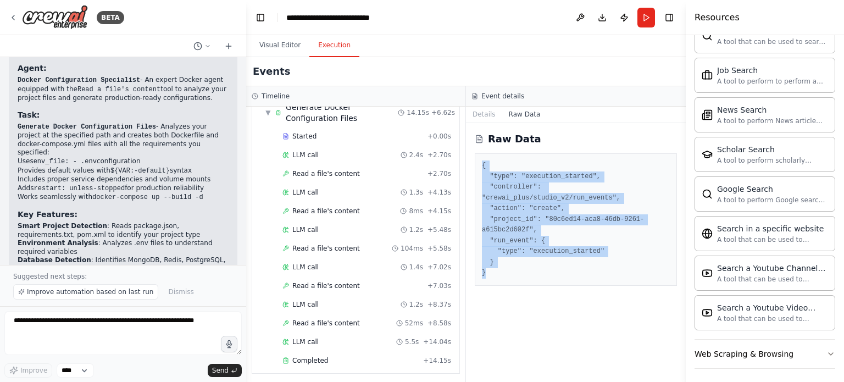
drag, startPoint x: 527, startPoint y: 270, endPoint x: 474, endPoint y: 150, distance: 130.6
click at [474, 150] on div "Raw Data { "type": "execution_started", "controller": "crewai_plus/studio_v2/ru…" at bounding box center [576, 251] width 220 height 259
click at [513, 258] on pre "{ "type": "execution_started", "controller": "crewai_plus/studio_v2/run_events"…" at bounding box center [576, 219] width 188 height 118
drag, startPoint x: 500, startPoint y: 271, endPoint x: 466, endPoint y: 141, distance: 134.6
click at [466, 141] on div "Raw Data { "type": "execution_started", "controller": "crewai_plus/studio_v2/ru…" at bounding box center [576, 251] width 220 height 259
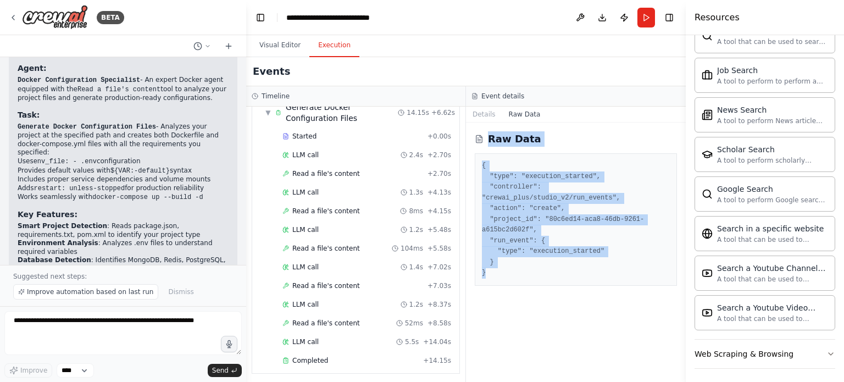
click at [505, 267] on div "{ "type": "execution_started", "controller": "crewai_plus/studio_v2/run_events"…" at bounding box center [576, 219] width 202 height 132
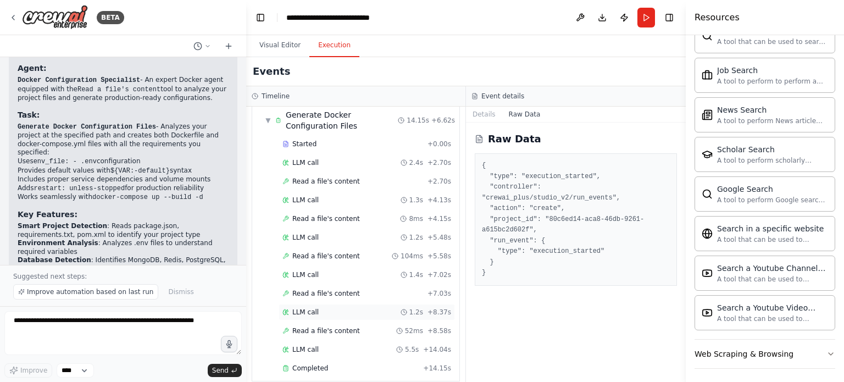
scroll to position [48, 0]
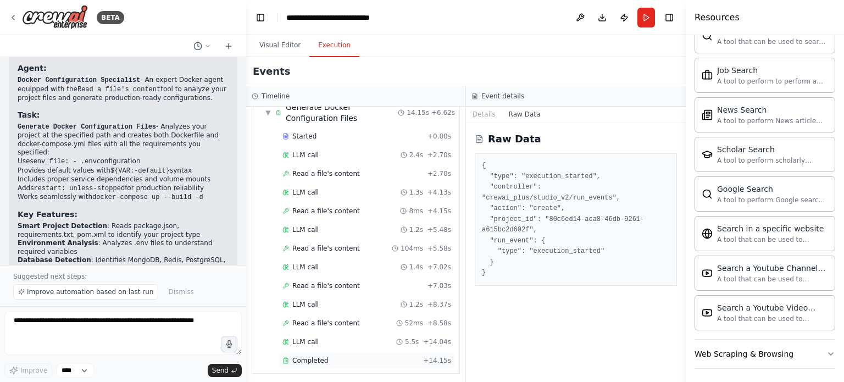
click at [314, 358] on span "Completed" at bounding box center [310, 360] width 36 height 9
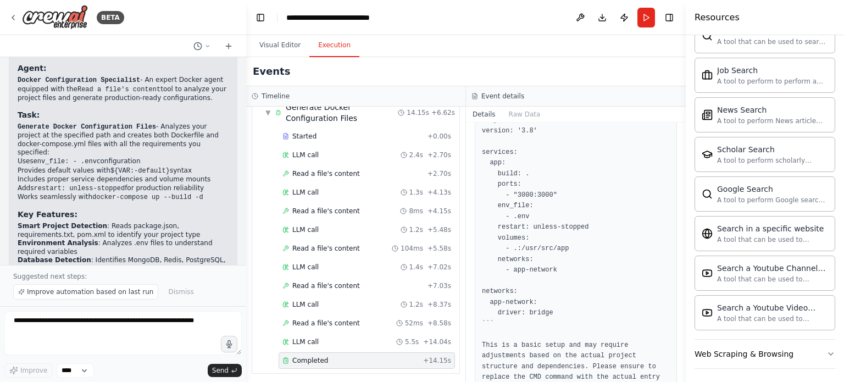
scroll to position [859, 0]
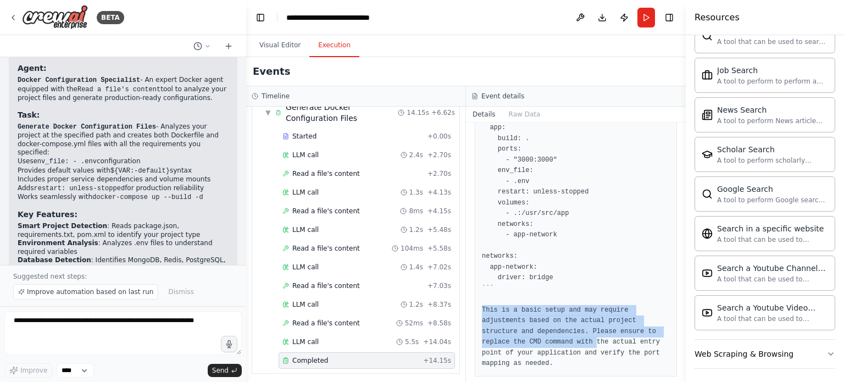
drag, startPoint x: 481, startPoint y: 300, endPoint x: 529, endPoint y: 333, distance: 58.0
click at [529, 333] on div "Dockerfile: ``` ```Dockerfile # Use the official Node.js image as the base imag…" at bounding box center [576, 69] width 202 height 614
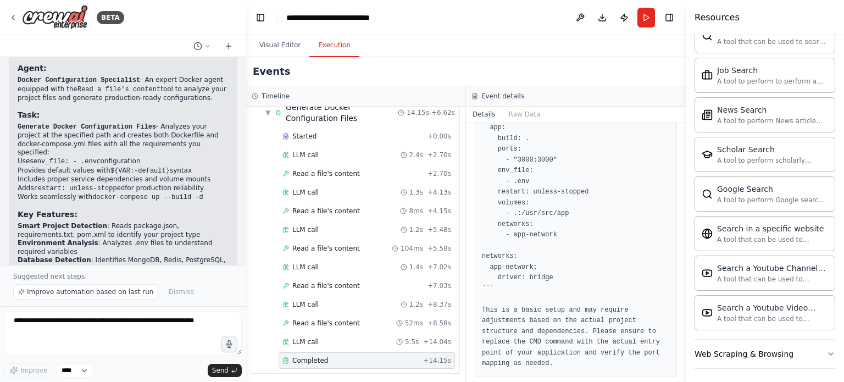
click at [567, 250] on pre "Dockerfile: ``` ```Dockerfile # Use the official Node.js image as the base imag…" at bounding box center [576, 69] width 188 height 600
click at [121, 291] on span "Improve automation based on last run" at bounding box center [90, 291] width 126 height 9
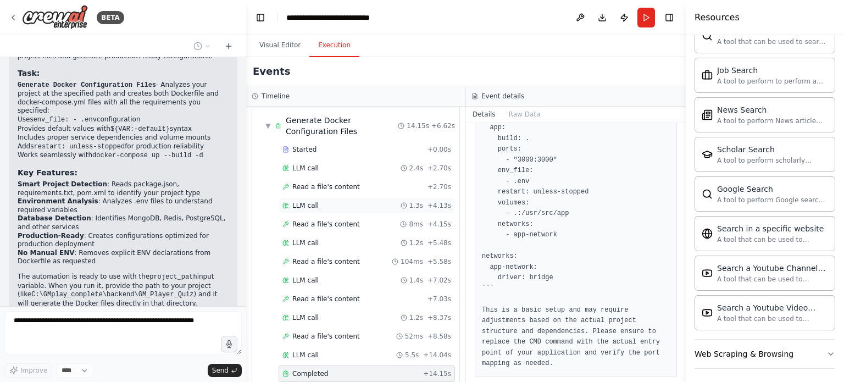
scroll to position [48, 0]
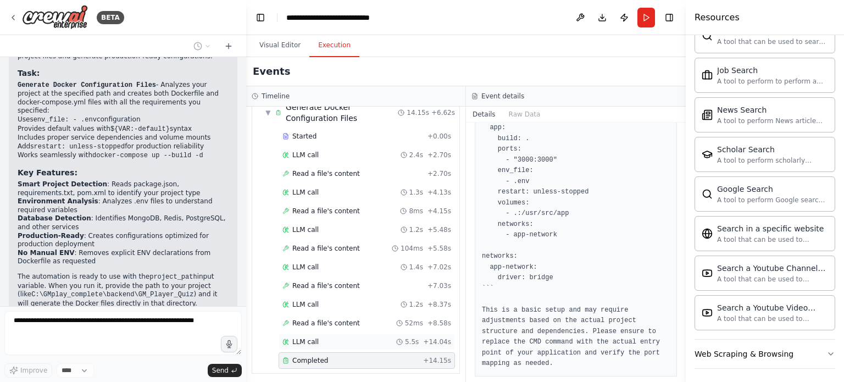
click at [311, 342] on span "LLM call" at bounding box center [305, 341] width 26 height 9
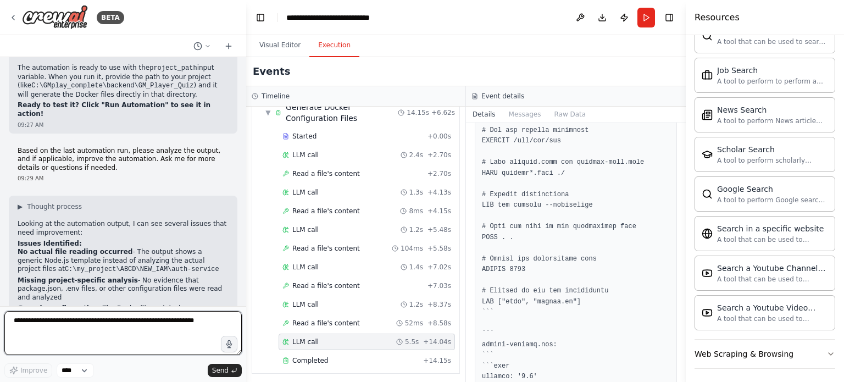
scroll to position [0, 0]
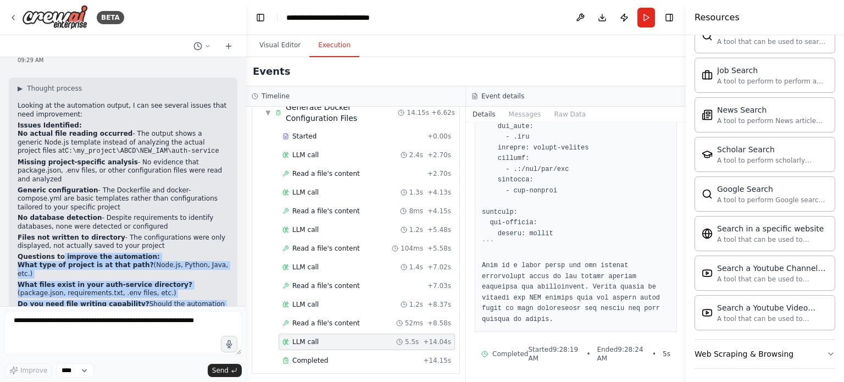
drag, startPoint x: 158, startPoint y: 276, endPoint x: 51, endPoint y: 115, distance: 193.8
click at [51, 115] on div "▶ Thought process Looking at the automation output, I can see several issues th…" at bounding box center [123, 259] width 211 height 351
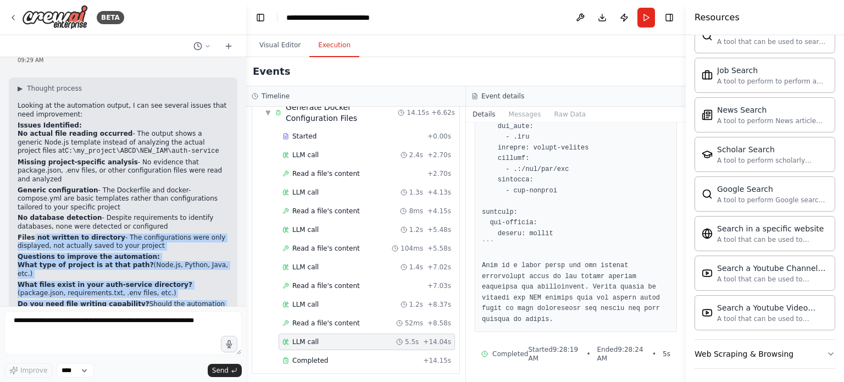
drag, startPoint x: 147, startPoint y: 276, endPoint x: 22, endPoint y: 51, distance: 257.7
click at [22, 51] on div "BETA Hello! I'm the CrewAI assistant. What kind of automation do you want to bu…" at bounding box center [123, 191] width 246 height 382
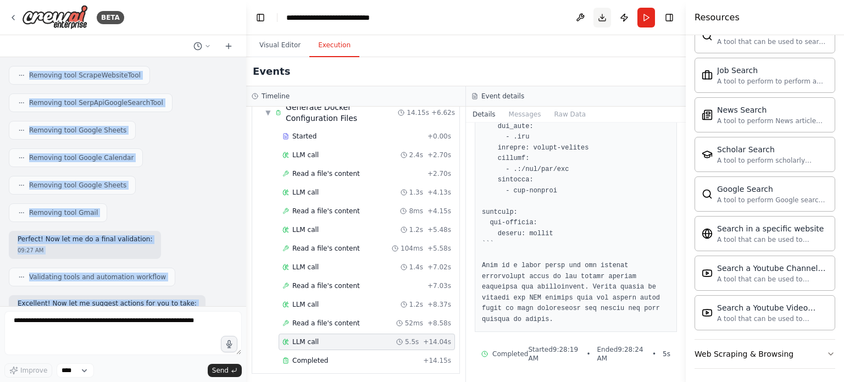
click at [605, 20] on button "Download" at bounding box center [602, 18] width 18 height 20
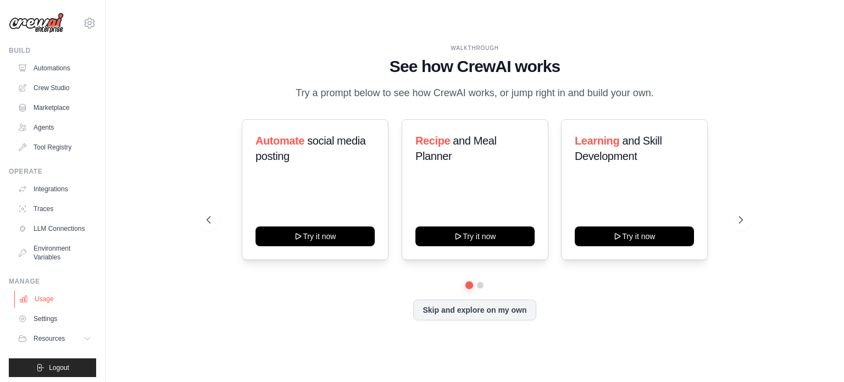
scroll to position [12, 0]
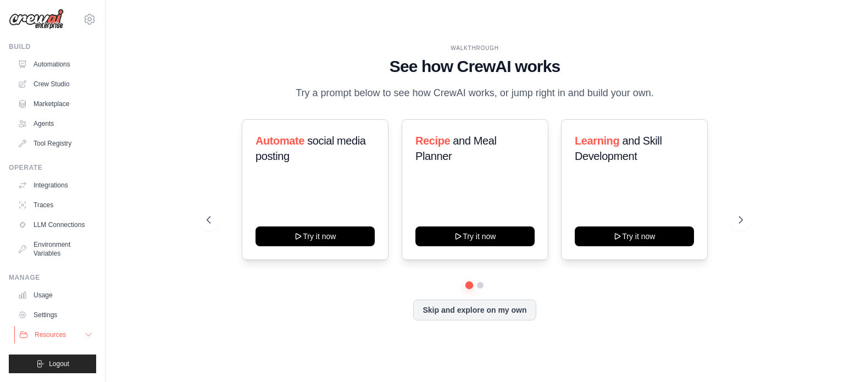
click at [58, 336] on span "Resources" at bounding box center [50, 334] width 31 height 9
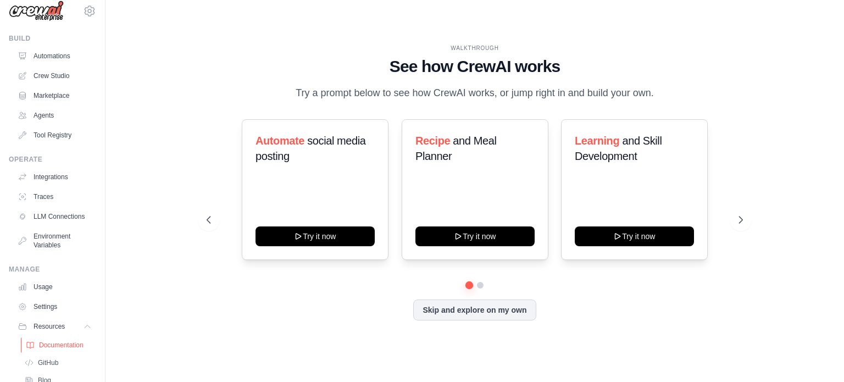
click at [63, 347] on link "Documentation" at bounding box center [59, 344] width 76 height 15
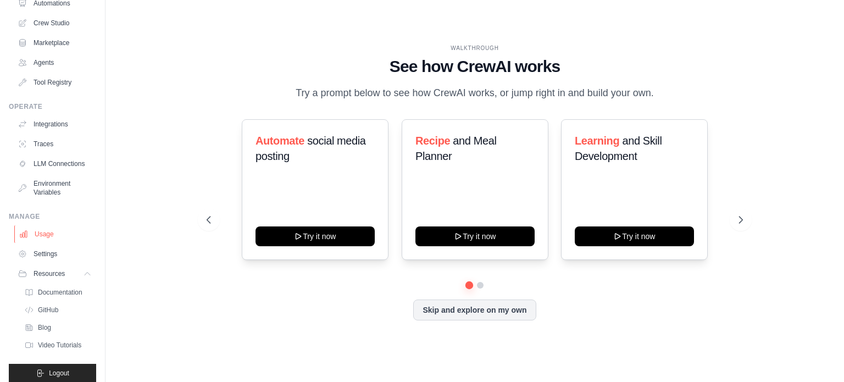
scroll to position [56, 0]
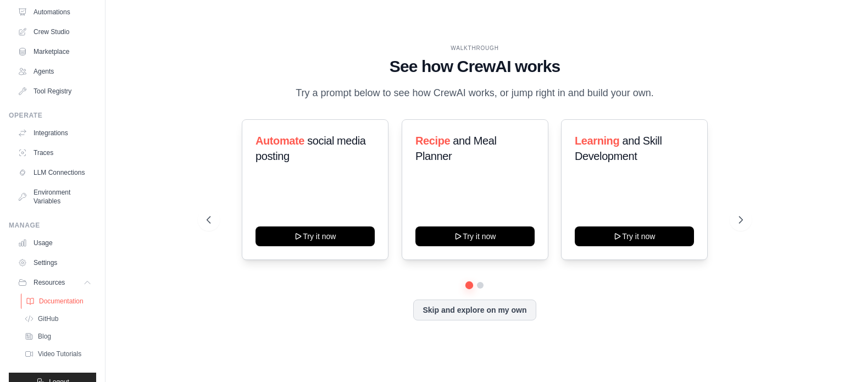
click at [30, 304] on icon at bounding box center [30, 301] width 7 height 6
